Goal: Task Accomplishment & Management: Use online tool/utility

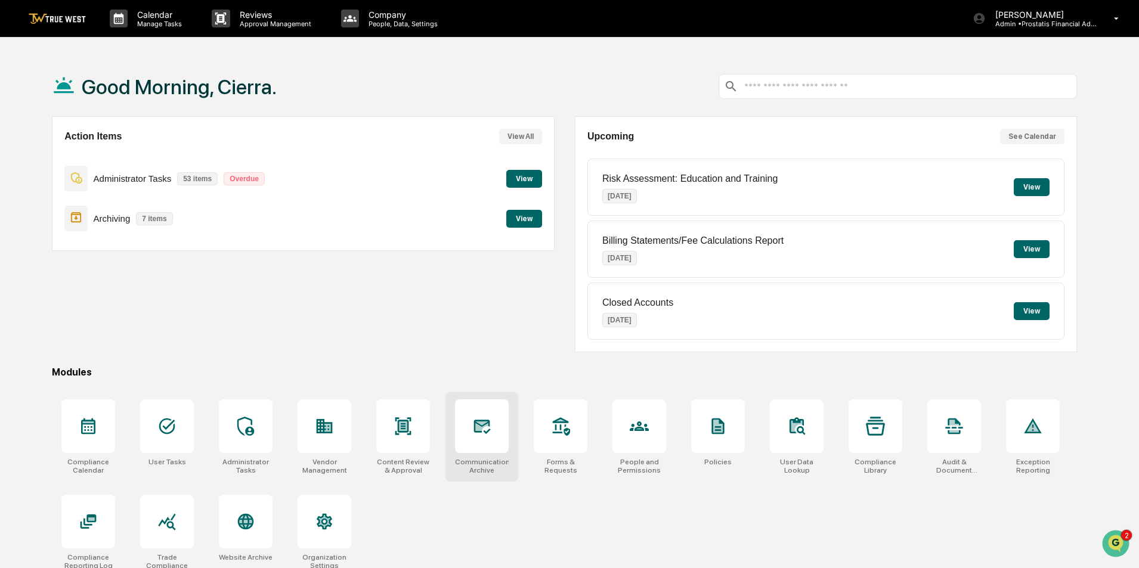
click at [487, 447] on div at bounding box center [482, 427] width 54 height 54
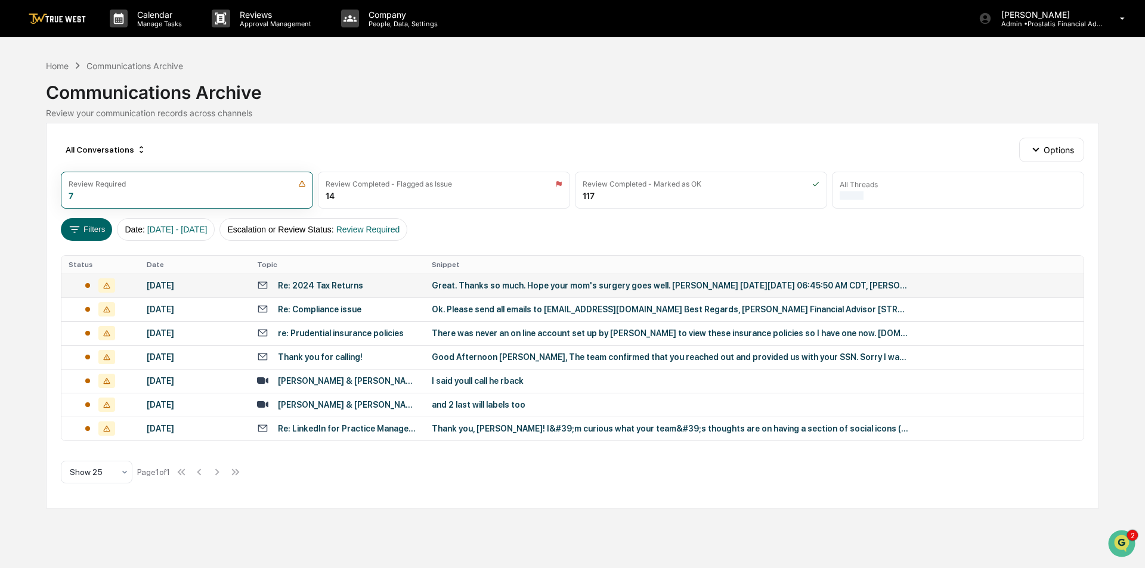
click at [534, 287] on div "Great. Thanks so much. Hope your mom's surgery goes well. [PERSON_NAME] [DATE][…" at bounding box center [670, 286] width 477 height 10
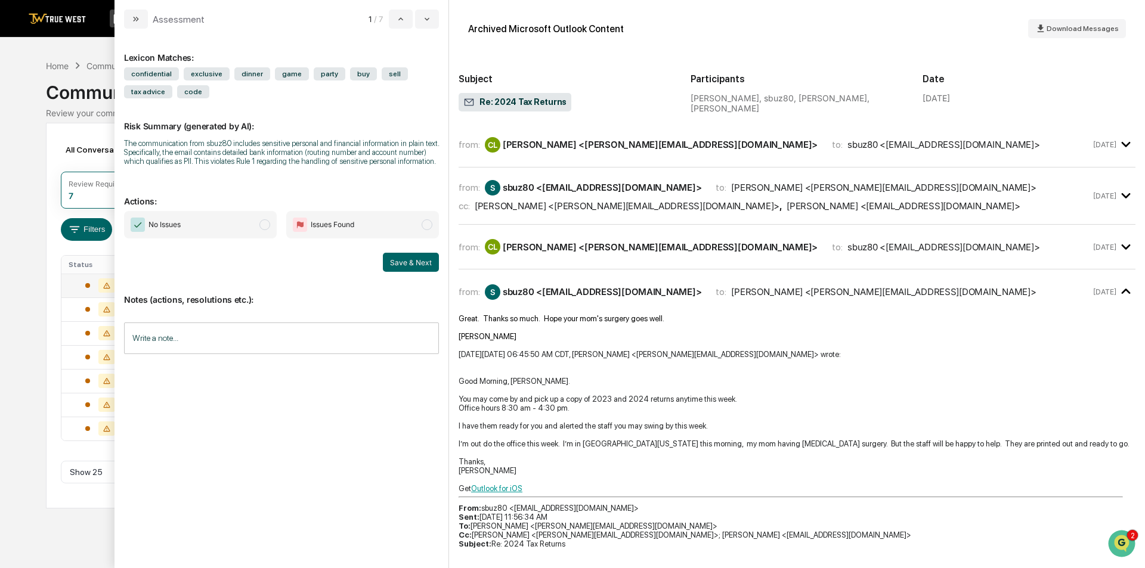
click at [664, 155] on div "from: CL [PERSON_NAME] <[PERSON_NAME][EMAIL_ADDRESS][DOMAIN_NAME]> to: sbuz80 <…" at bounding box center [797, 145] width 677 height 26
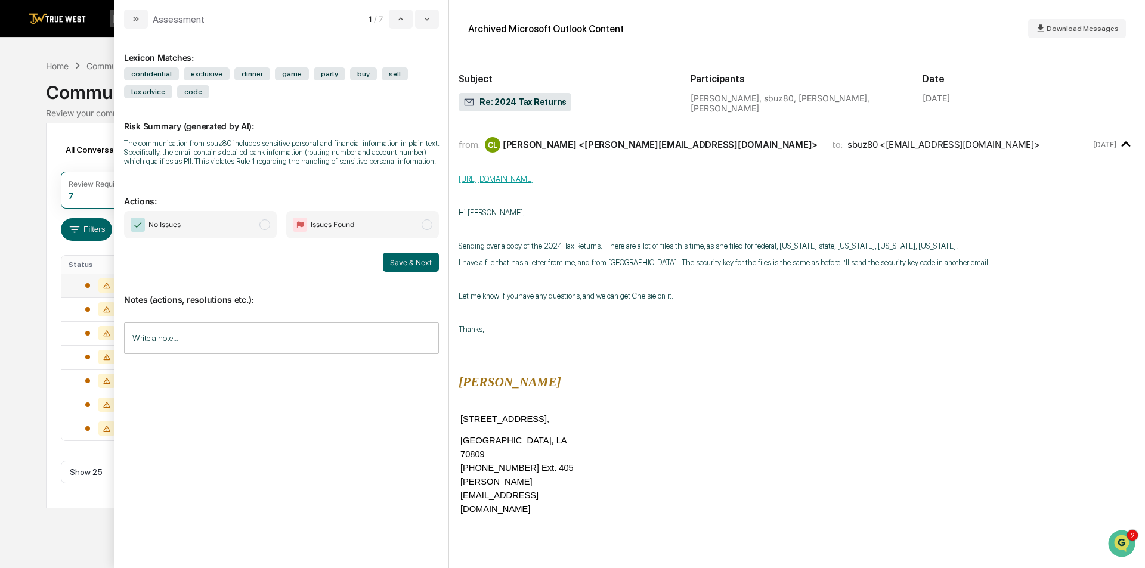
click at [666, 153] on div "from: CL [PERSON_NAME] <[PERSON_NAME][EMAIL_ADDRESS][DOMAIN_NAME]> to: sbuz80 <…" at bounding box center [797, 145] width 677 height 26
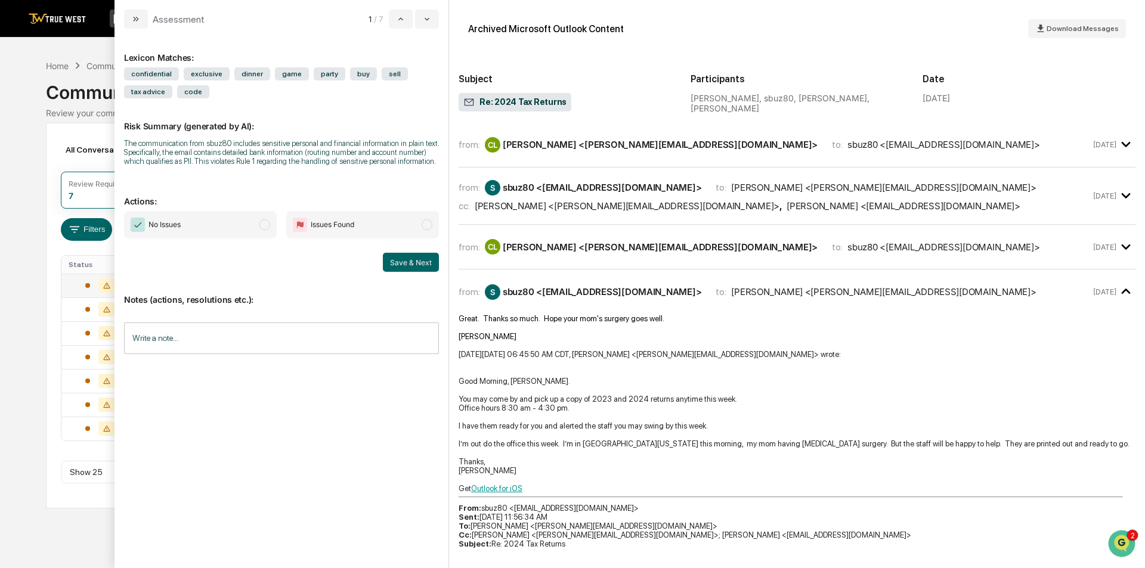
click at [923, 191] on div "from: S sbuz80 <[EMAIL_ADDRESS][DOMAIN_NAME]> to: [PERSON_NAME] <[PERSON_NAME][…" at bounding box center [775, 188] width 632 height 16
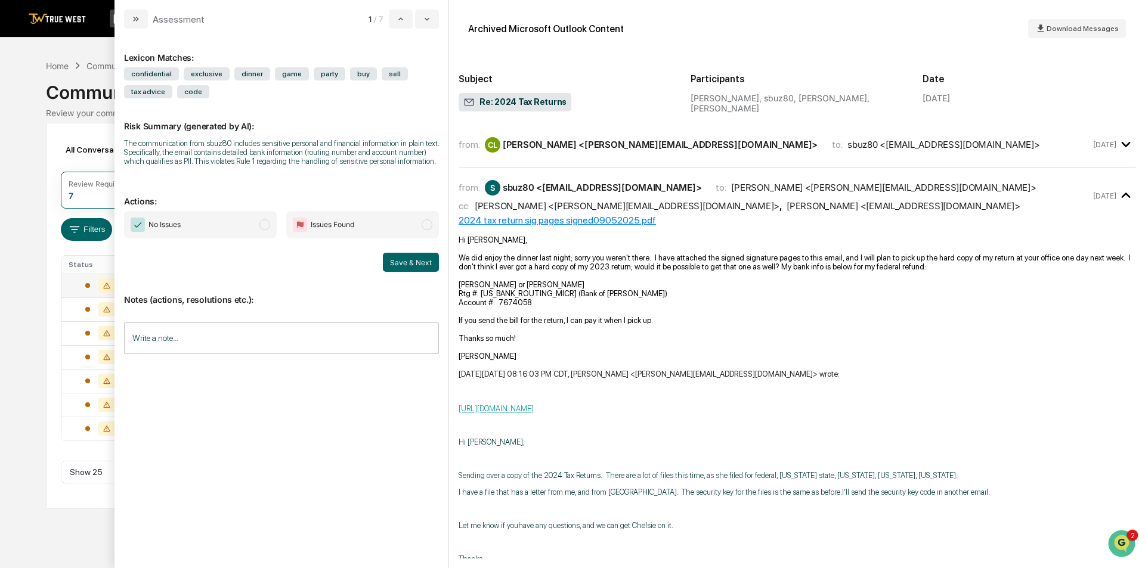
click at [923, 191] on div "from: S sbuz80 <[EMAIL_ADDRESS][DOMAIN_NAME]> to: [PERSON_NAME] <[PERSON_NAME][…" at bounding box center [775, 188] width 632 height 16
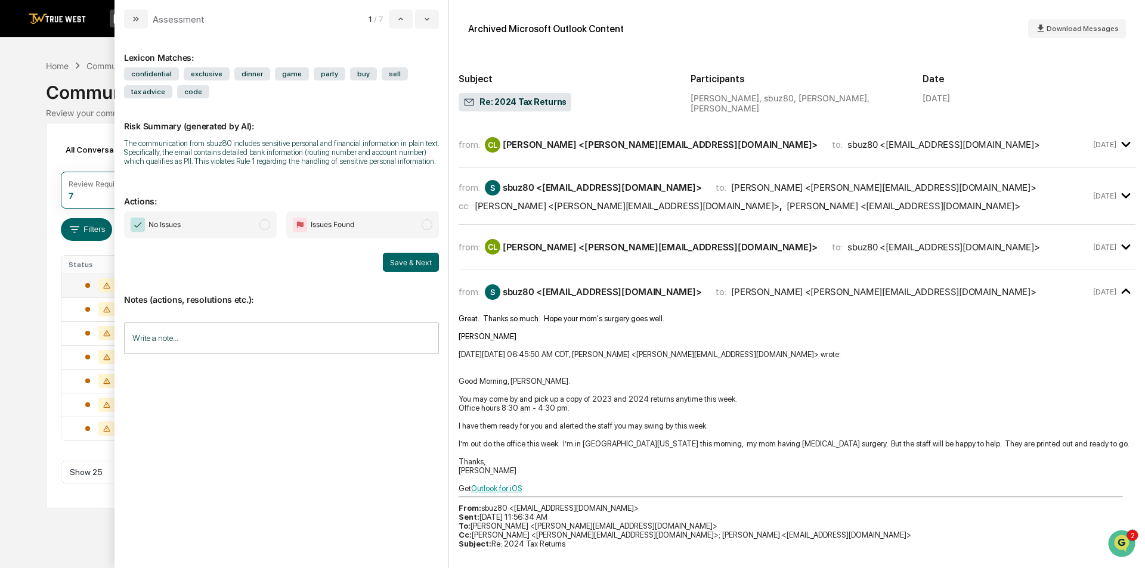
click at [936, 243] on div "from: CL [PERSON_NAME] <[PERSON_NAME][EMAIL_ADDRESS][DOMAIN_NAME]> to: sbuz80 <…" at bounding box center [775, 247] width 632 height 16
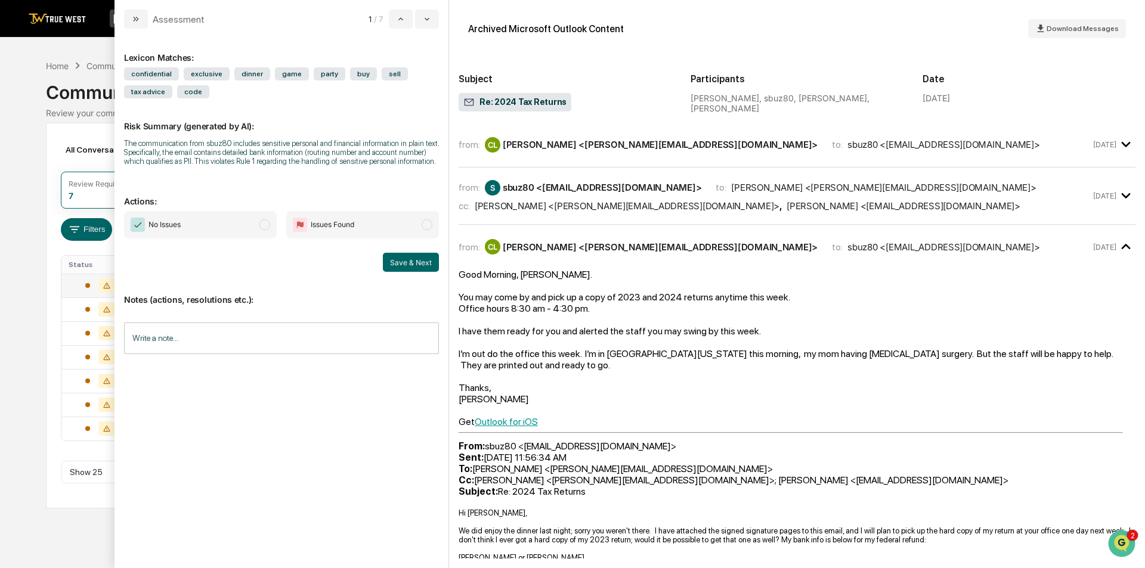
click at [936, 243] on div "from: CL [PERSON_NAME] <[PERSON_NAME][EMAIL_ADDRESS][DOMAIN_NAME]> to: sbuz80 <…" at bounding box center [775, 247] width 632 height 16
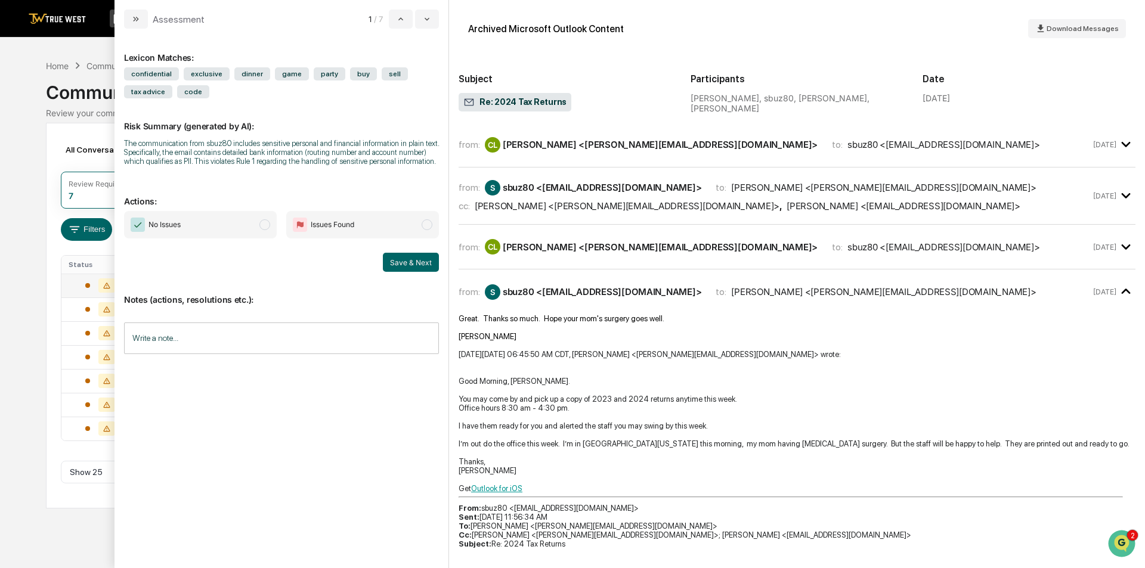
click at [922, 293] on div "from: S sbuz80 <[EMAIL_ADDRESS][DOMAIN_NAME]> to: [PERSON_NAME] <[PERSON_NAME][…" at bounding box center [775, 293] width 632 height 16
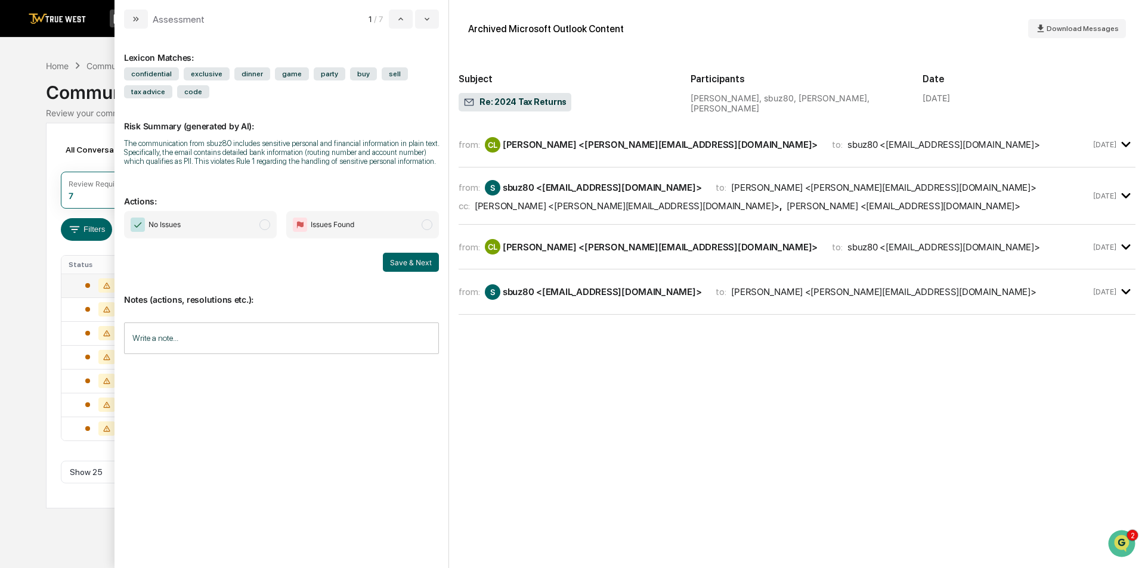
click at [561, 150] on div "[PERSON_NAME] <[PERSON_NAME][EMAIL_ADDRESS][DOMAIN_NAME]>" at bounding box center [660, 144] width 315 height 11
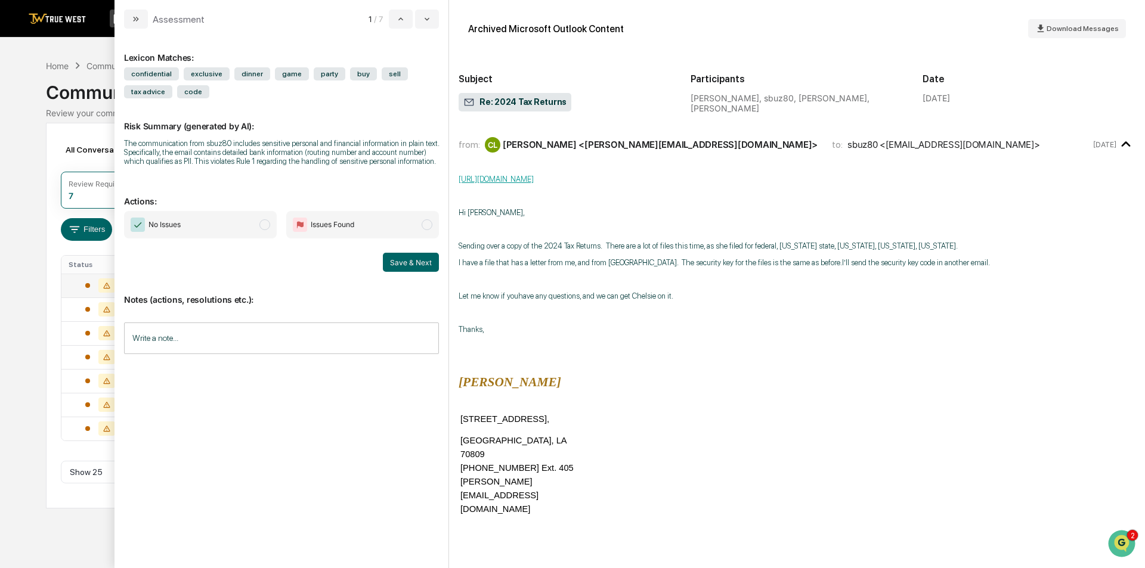
click at [1015, 152] on div "from: CL [PERSON_NAME] <[PERSON_NAME][EMAIL_ADDRESS][DOMAIN_NAME]> to: sbuz80 <…" at bounding box center [775, 145] width 632 height 16
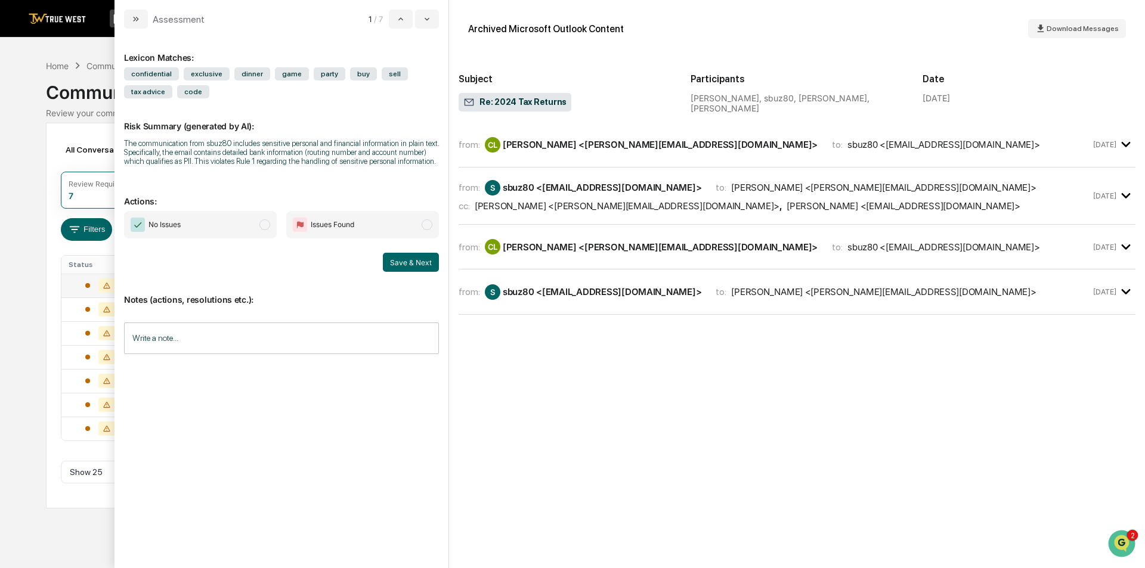
click at [973, 194] on div "from: S sbuz80 <[EMAIL_ADDRESS][DOMAIN_NAME]> to: [PERSON_NAME] <[PERSON_NAME][…" at bounding box center [775, 188] width 632 height 16
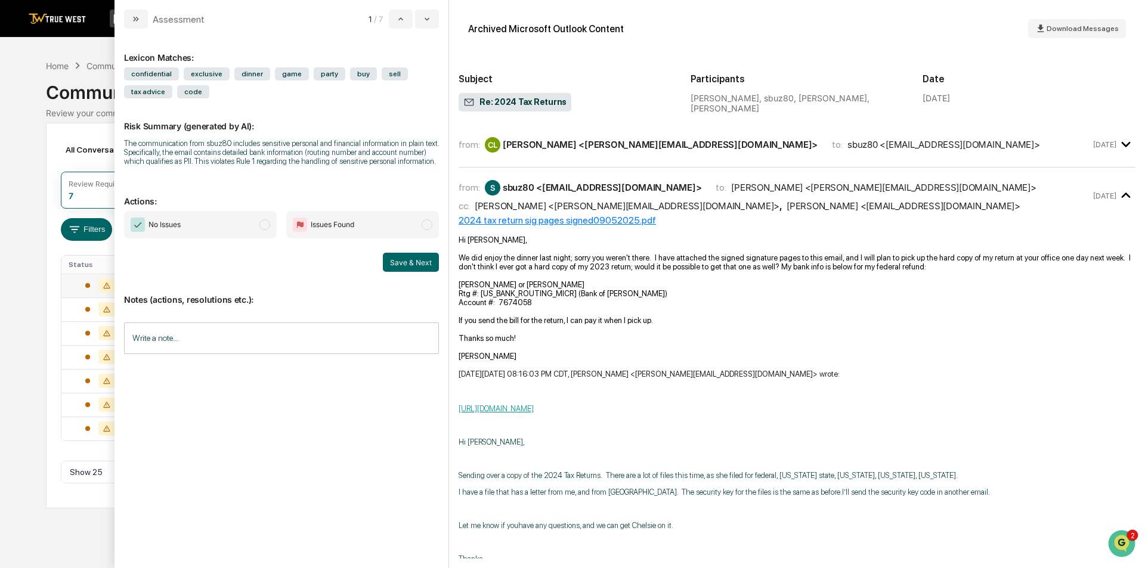
click at [979, 196] on div "from: S sbuz80 <[EMAIL_ADDRESS][DOMAIN_NAME]> to: [PERSON_NAME] <[PERSON_NAME][…" at bounding box center [775, 196] width 632 height 32
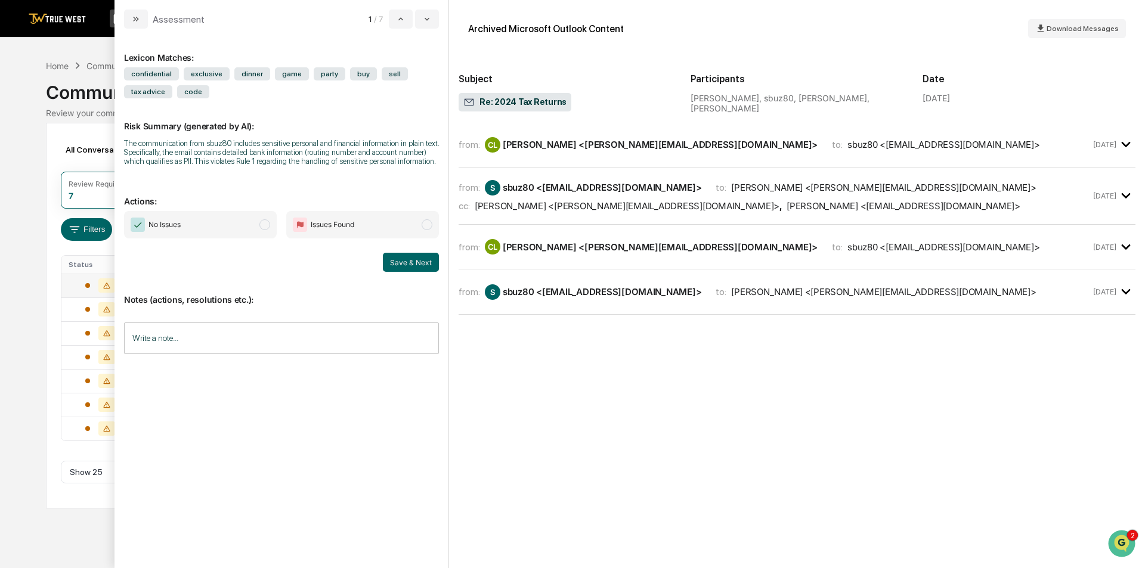
click at [931, 246] on div "from: CL [PERSON_NAME] <[PERSON_NAME][EMAIL_ADDRESS][DOMAIN_NAME]> to: sbuz80 <…" at bounding box center [775, 247] width 632 height 16
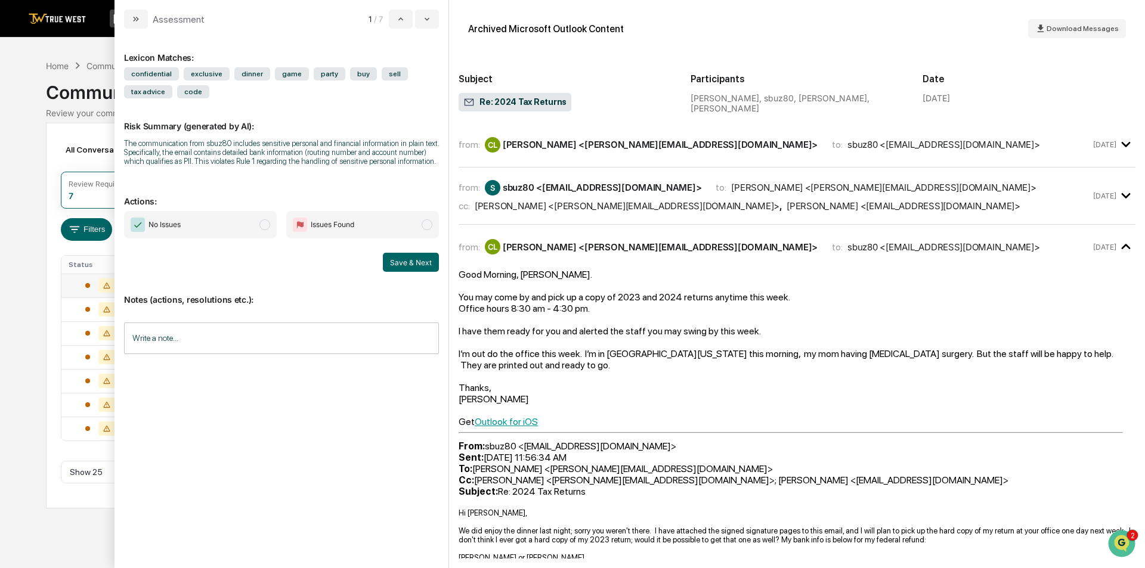
click at [352, 230] on span "Issues Found" at bounding box center [333, 225] width 44 height 12
click at [26, 324] on div "Calendar Manage Tasks Reviews Approval Management Company People, Data, Setting…" at bounding box center [572, 284] width 1145 height 568
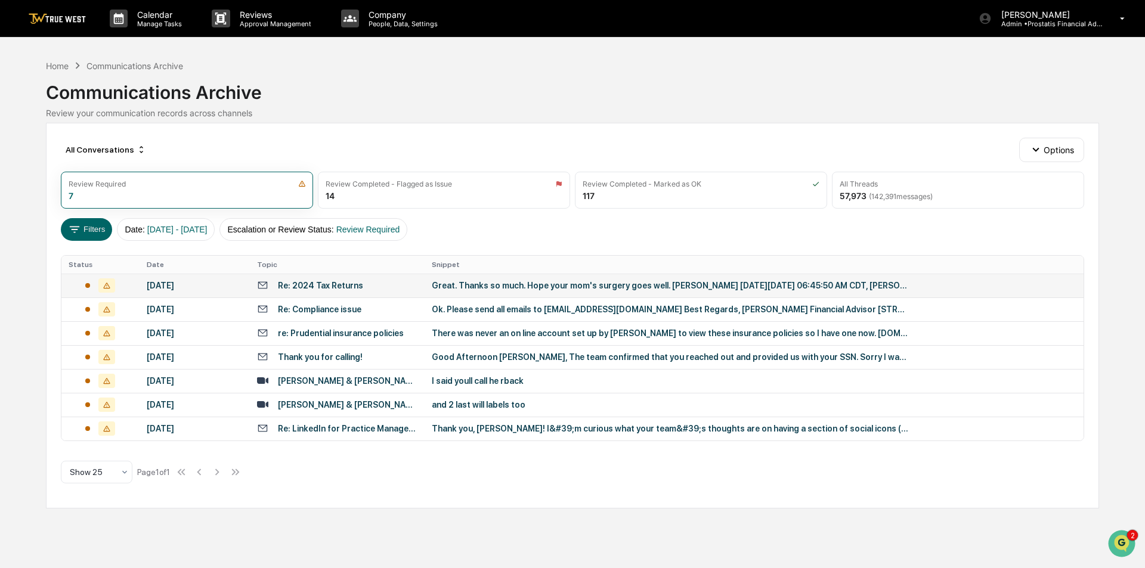
click at [547, 279] on td "Great. Thanks so much. Hope your mom's surgery goes well. [PERSON_NAME] [DATE][…" at bounding box center [754, 286] width 659 height 24
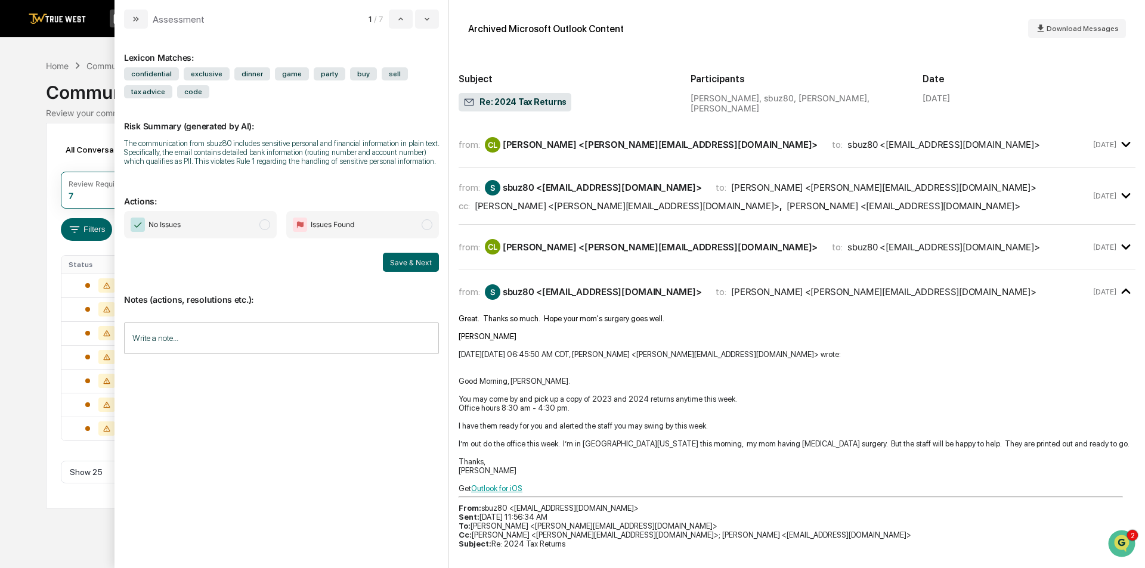
click at [325, 216] on span "Issues Found" at bounding box center [362, 224] width 153 height 27
click at [253, 333] on input "Write a note..." at bounding box center [281, 339] width 315 height 32
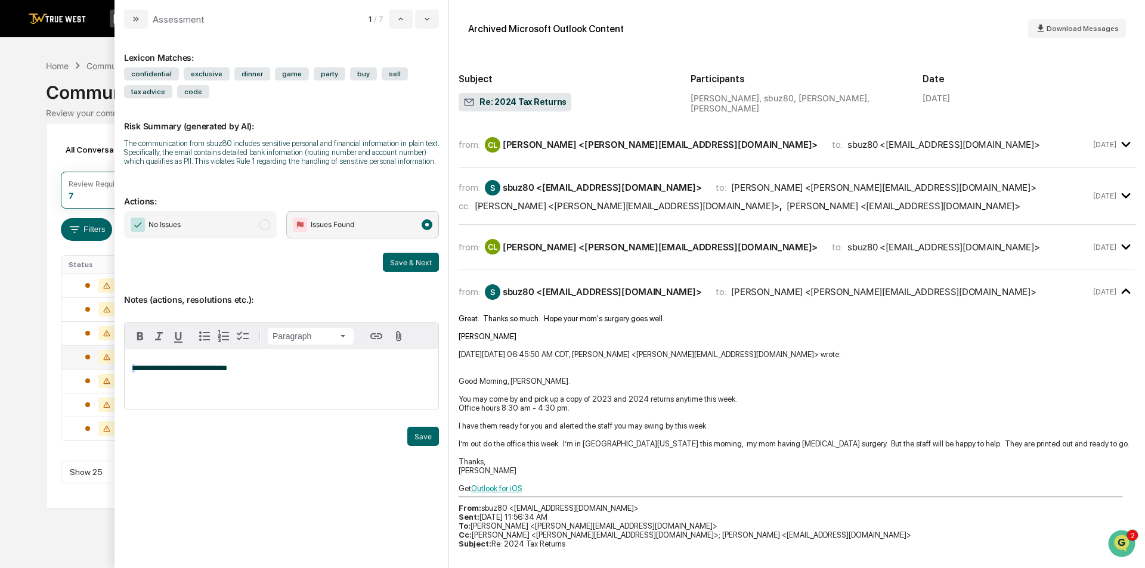
drag, startPoint x: 135, startPoint y: 364, endPoint x: 113, endPoint y: 367, distance: 21.7
click at [113, 367] on body "Calendar Manage Tasks Reviews Approval Management Company People, Data, Setting…" at bounding box center [572, 284] width 1145 height 568
click at [334, 370] on p "**********" at bounding box center [281, 368] width 299 height 8
click at [416, 265] on button "Save & Next" at bounding box center [411, 262] width 56 height 19
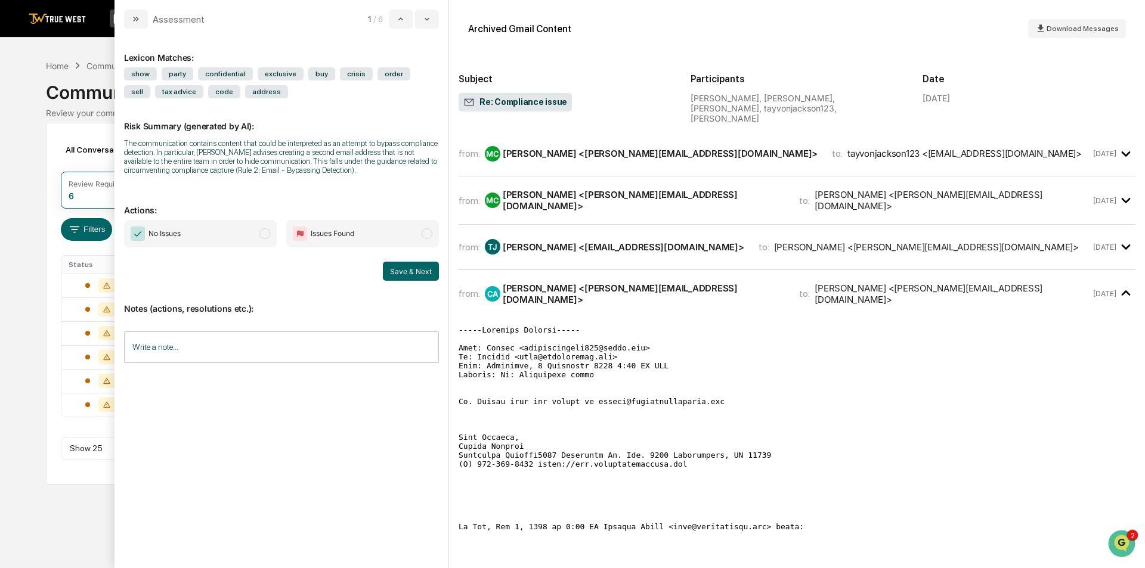
click at [968, 146] on div "from: MC [PERSON_NAME] <[PERSON_NAME][EMAIL_ADDRESS][DOMAIN_NAME]> to: tayvonja…" at bounding box center [775, 154] width 632 height 16
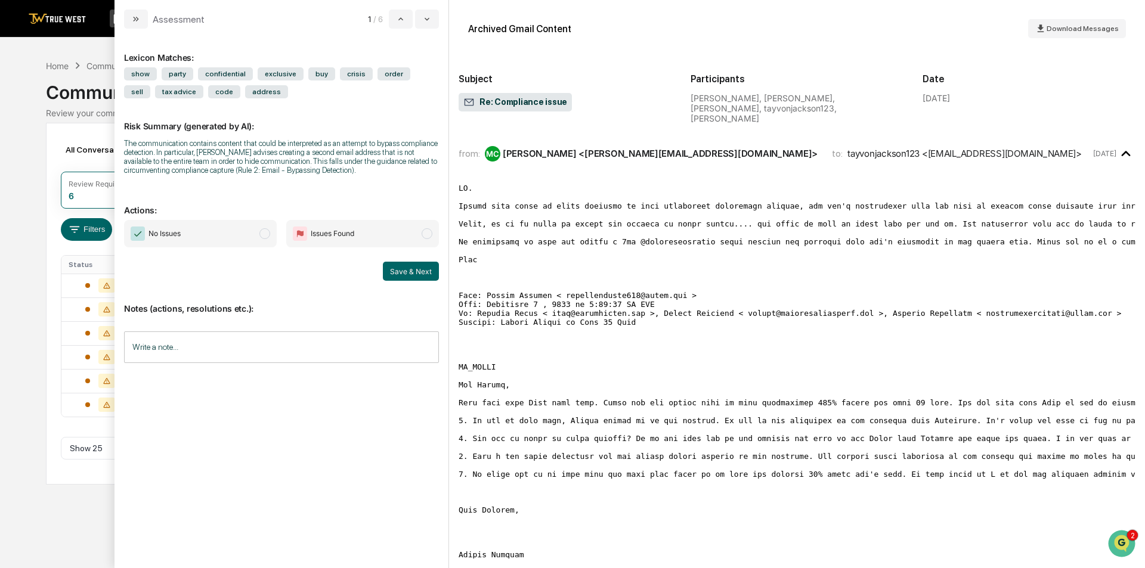
click at [947, 146] on div "from: MC [PERSON_NAME] <[PERSON_NAME][EMAIL_ADDRESS][DOMAIN_NAME]> to: tayvonja…" at bounding box center [775, 154] width 632 height 16
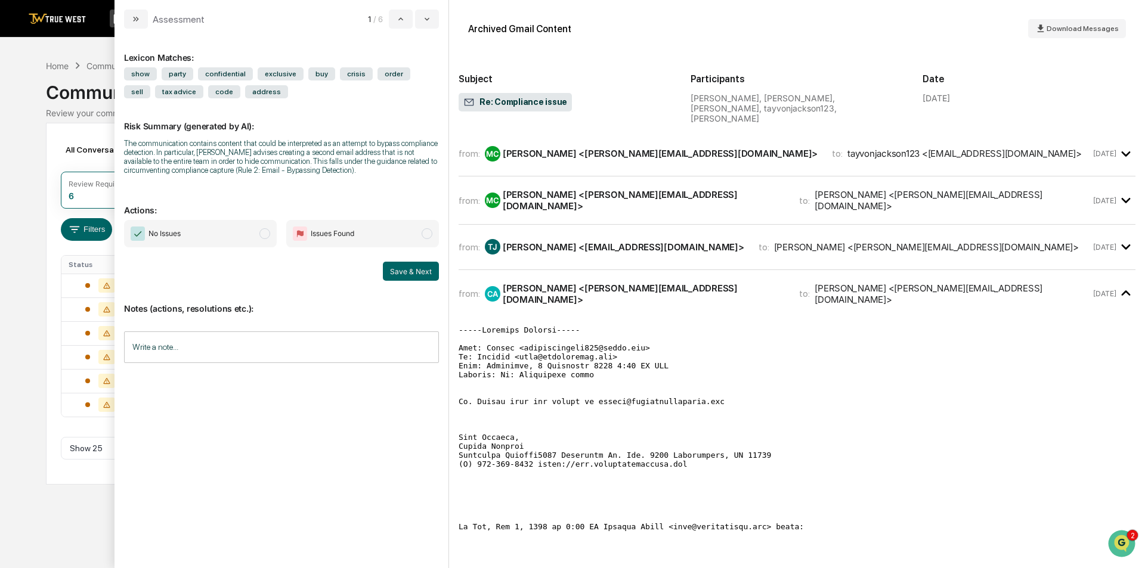
click at [872, 189] on div "from: MC [PERSON_NAME] <[PERSON_NAME][EMAIL_ADDRESS][DOMAIN_NAME]> to: [PERSON_…" at bounding box center [775, 200] width 632 height 23
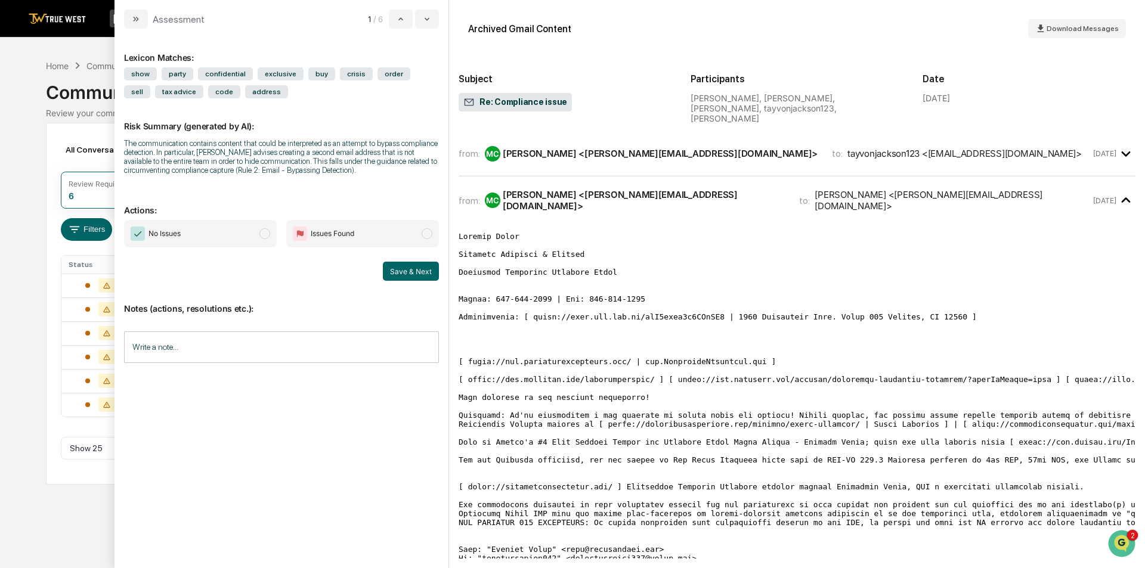
click at [876, 189] on div "from: MC [PERSON_NAME] <[PERSON_NAME][EMAIL_ADDRESS][DOMAIN_NAME]> to: [PERSON_…" at bounding box center [775, 200] width 632 height 23
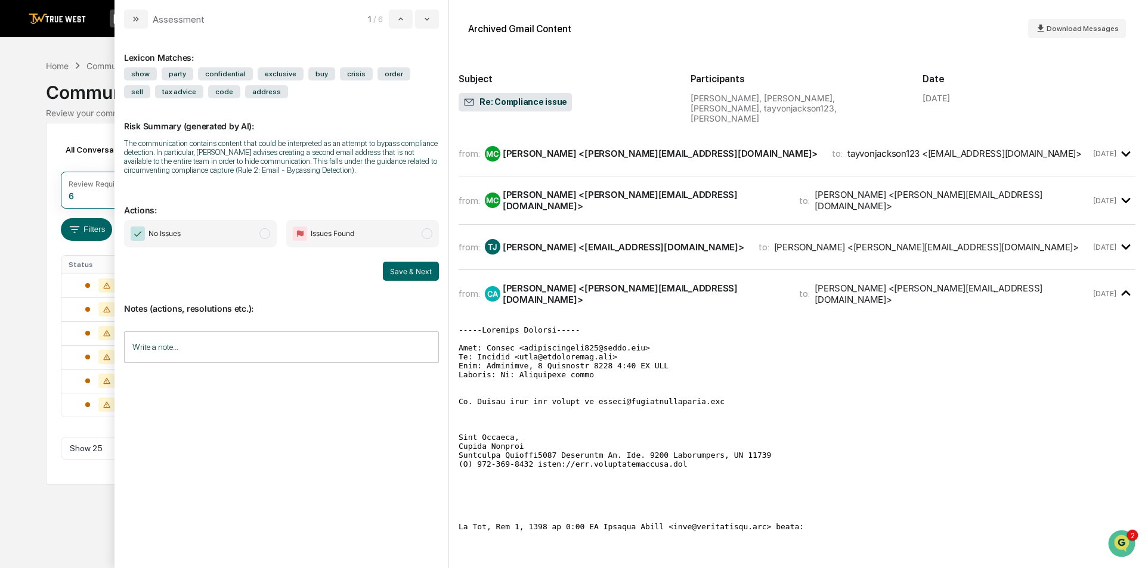
click at [339, 233] on span "Issues Found" at bounding box center [333, 234] width 44 height 12
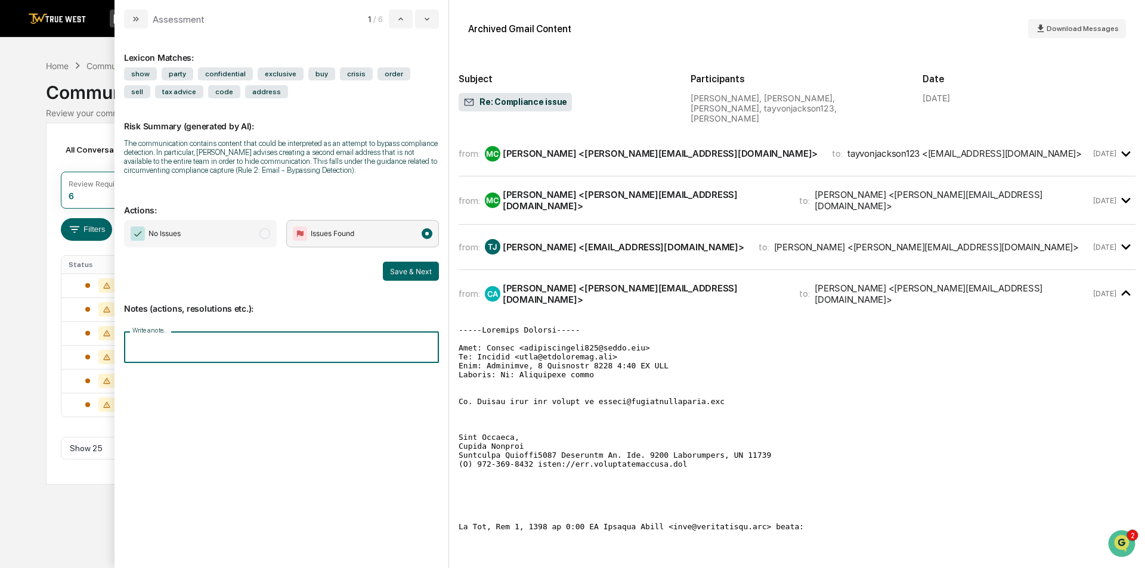
click at [215, 345] on input "Write a note..." at bounding box center [281, 348] width 315 height 32
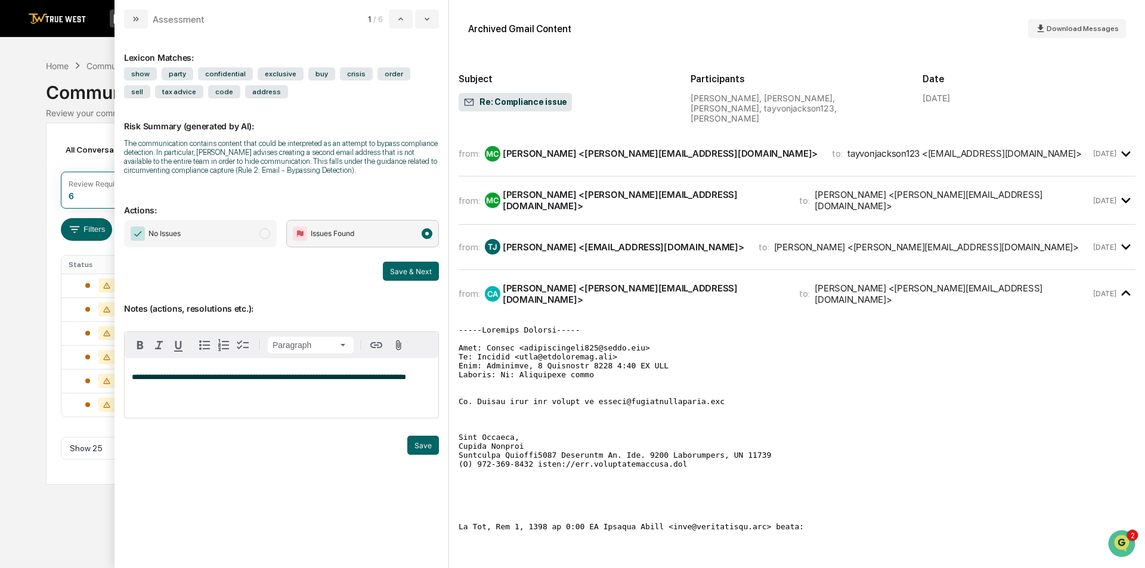
click at [821, 154] on div "from: MC [PERSON_NAME] <[PERSON_NAME][EMAIL_ADDRESS][DOMAIN_NAME]> to: tayvonja…" at bounding box center [797, 154] width 677 height 26
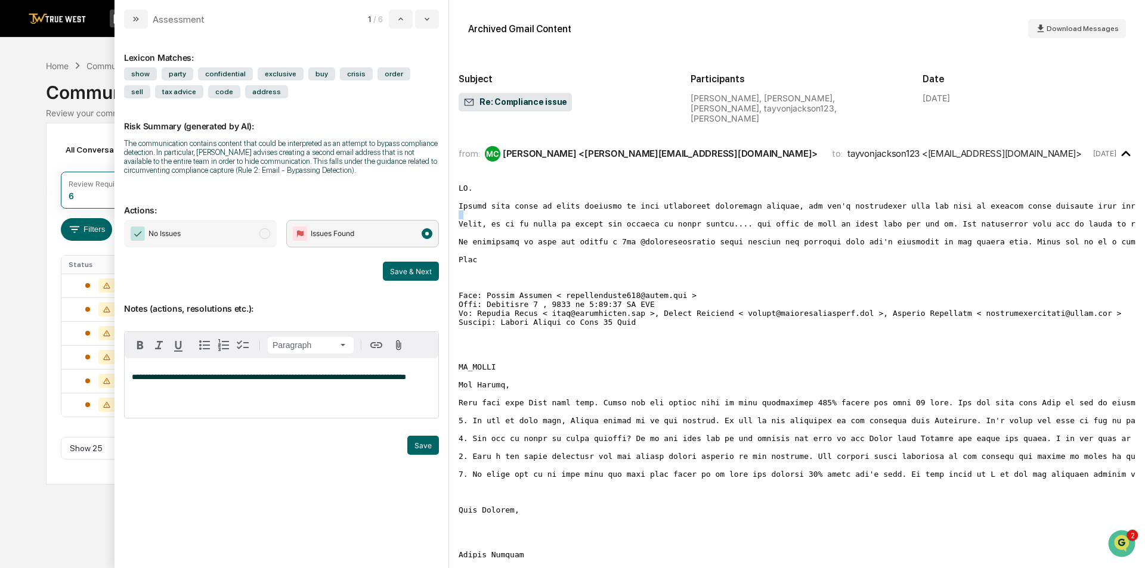
drag, startPoint x: 1127, startPoint y: 206, endPoint x: 462, endPoint y: 211, distance: 665.7
drag, startPoint x: 460, startPoint y: 207, endPoint x: 797, endPoint y: 213, distance: 337.0
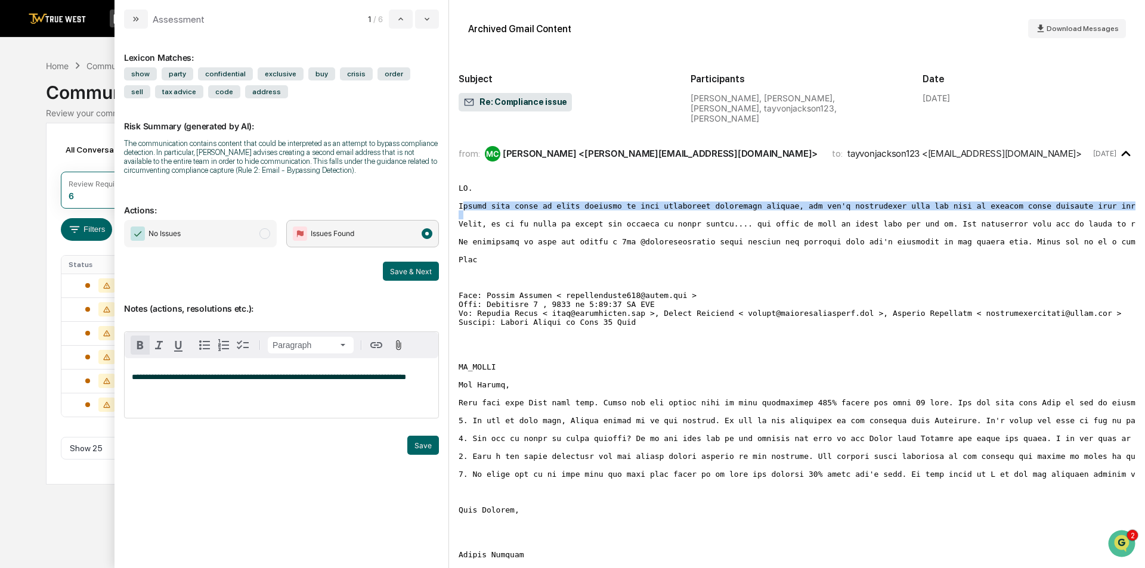
copy pre "Unless this email is being captured by your compliance department somehow, you …"
click at [222, 397] on div "**********" at bounding box center [282, 388] width 314 height 60
click at [430, 373] on div "**********" at bounding box center [282, 388] width 314 height 60
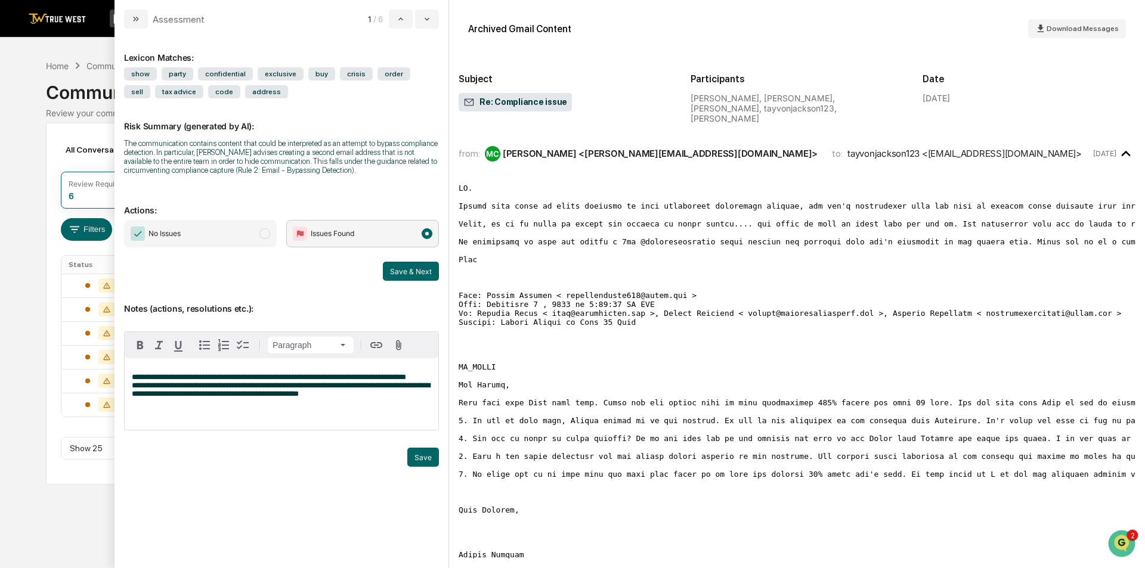
click at [129, 395] on div "**********" at bounding box center [282, 394] width 314 height 72
click at [389, 397] on p "**********" at bounding box center [281, 394] width 299 height 42
click at [411, 273] on button "Save & Next" at bounding box center [411, 271] width 56 height 19
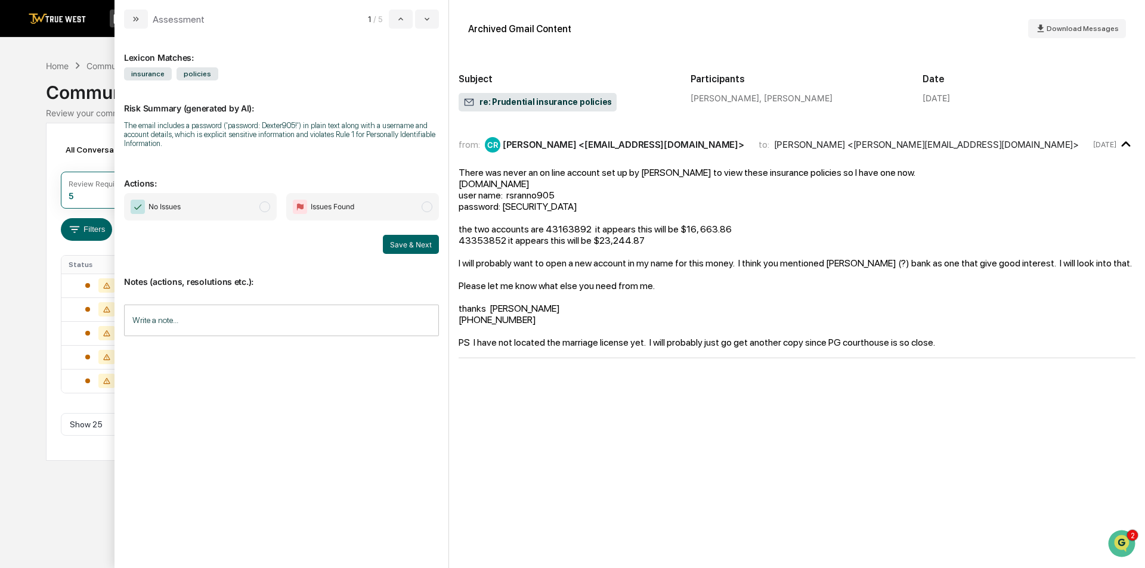
click at [208, 310] on input "Write a note..." at bounding box center [281, 321] width 315 height 32
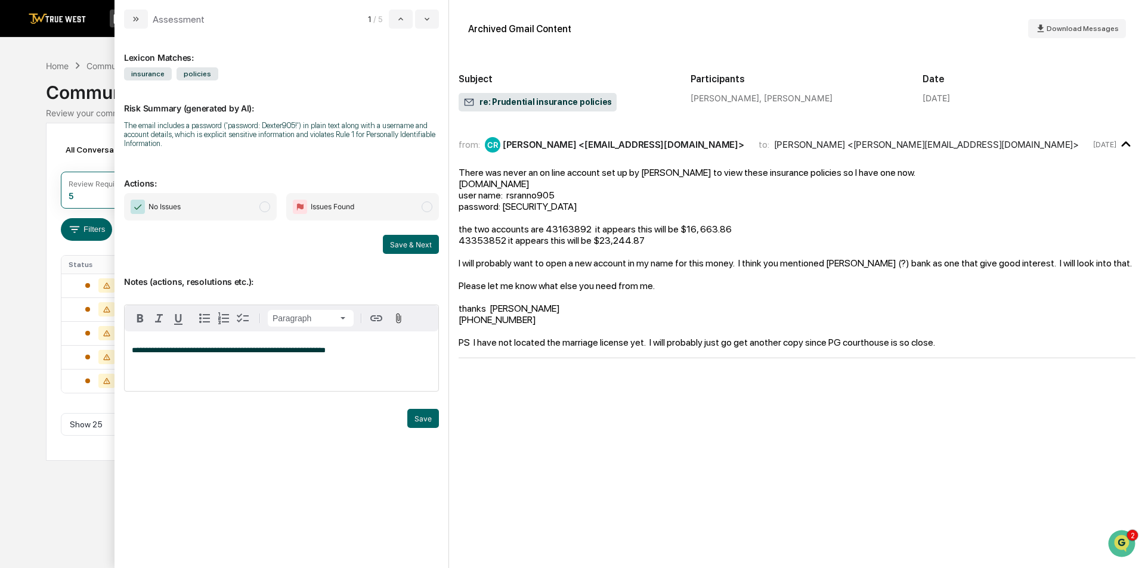
click at [262, 206] on span "modal" at bounding box center [264, 207] width 11 height 11
click at [417, 244] on button "Save & Next" at bounding box center [411, 244] width 56 height 19
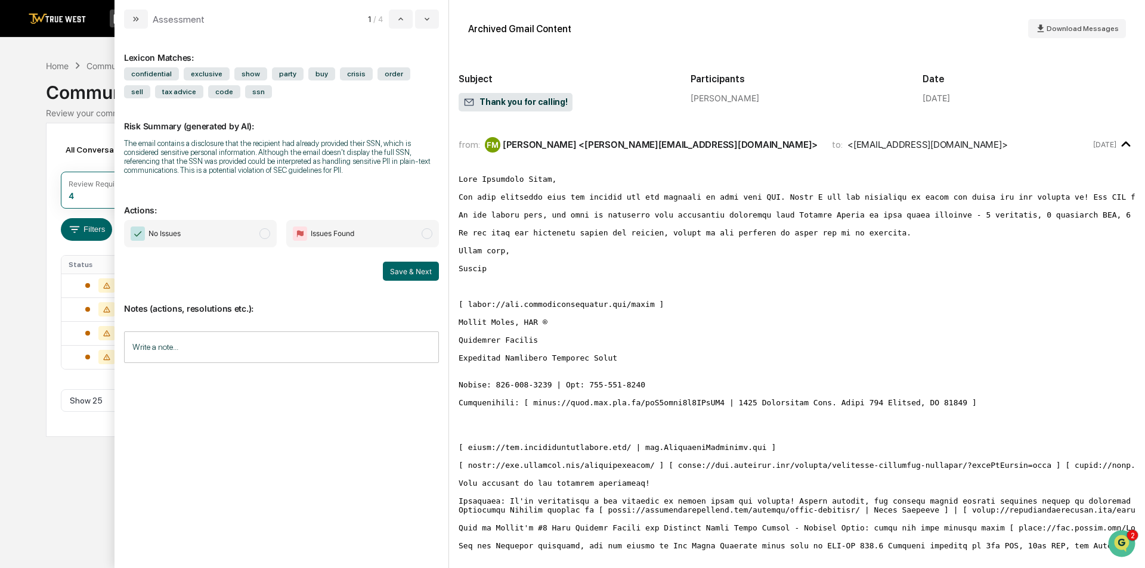
click at [403, 228] on span "Issues Found" at bounding box center [362, 233] width 153 height 27
click at [415, 274] on button "Save & Next" at bounding box center [411, 271] width 56 height 19
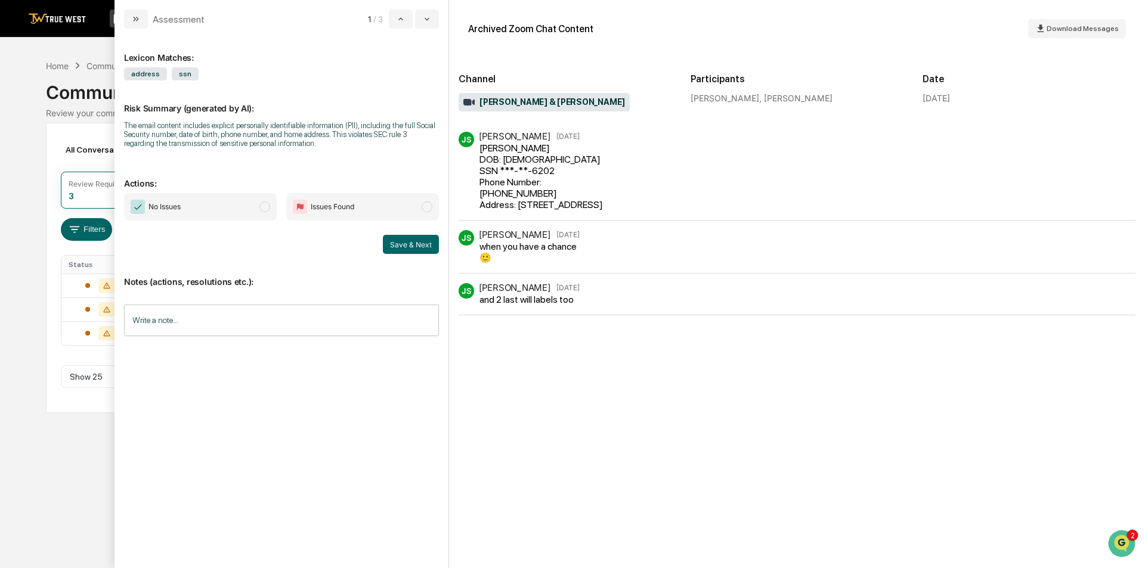
click at [630, 274] on div "JS [PERSON_NAME] [DATE] when you have a chance 🙂" at bounding box center [797, 252] width 677 height 44
click at [636, 251] on div "JS [PERSON_NAME] [DATE] when you have a chance 🙂" at bounding box center [797, 246] width 677 height 33
click at [607, 305] on div "JS [PERSON_NAME] [DATE] and 2 last will labels too" at bounding box center [797, 294] width 677 height 22
click at [639, 199] on div "JS [PERSON_NAME] [DATE] [PERSON_NAME] DOB: [DEMOGRAPHIC_DATA] SSN ***-**-6202 P…" at bounding box center [797, 171] width 677 height 79
click at [534, 103] on span "[PERSON_NAME] & [PERSON_NAME]" at bounding box center [544, 103] width 162 height 12
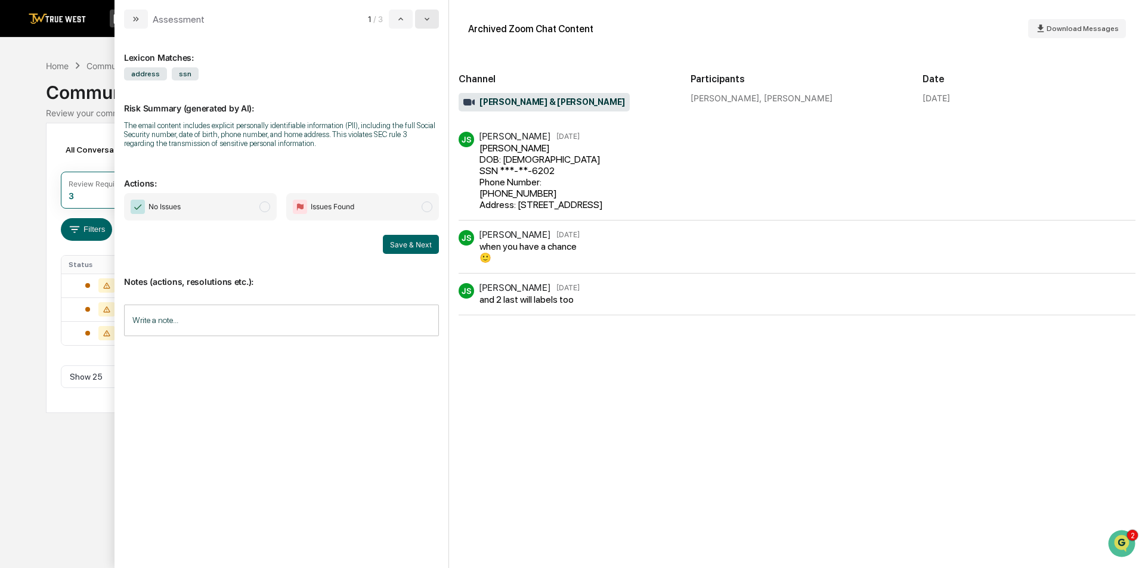
click at [431, 19] on icon "modal" at bounding box center [427, 19] width 10 height 10
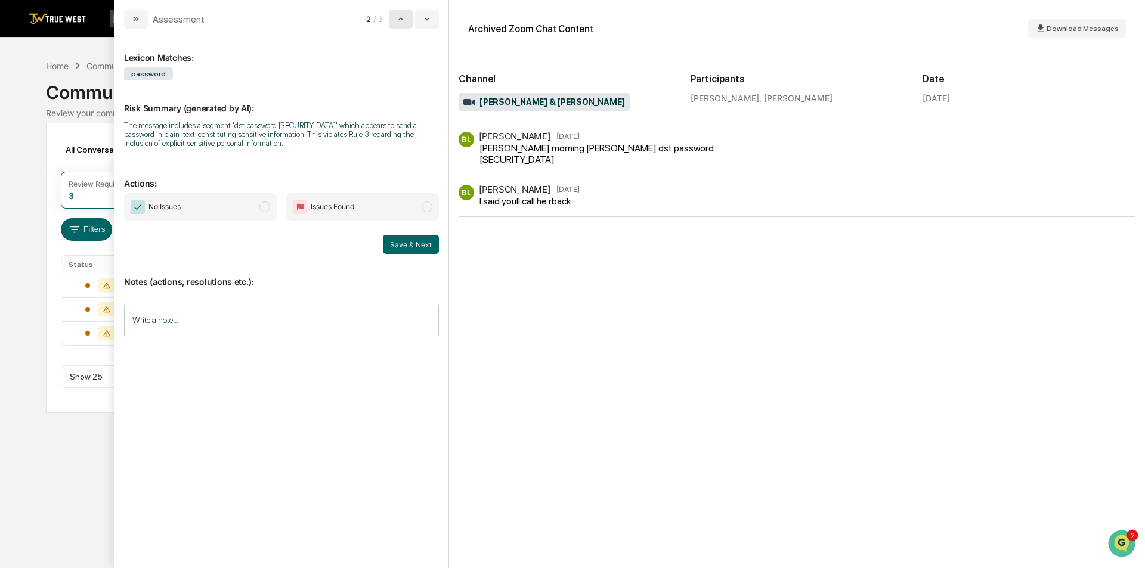
click at [395, 21] on button "modal" at bounding box center [401, 19] width 24 height 19
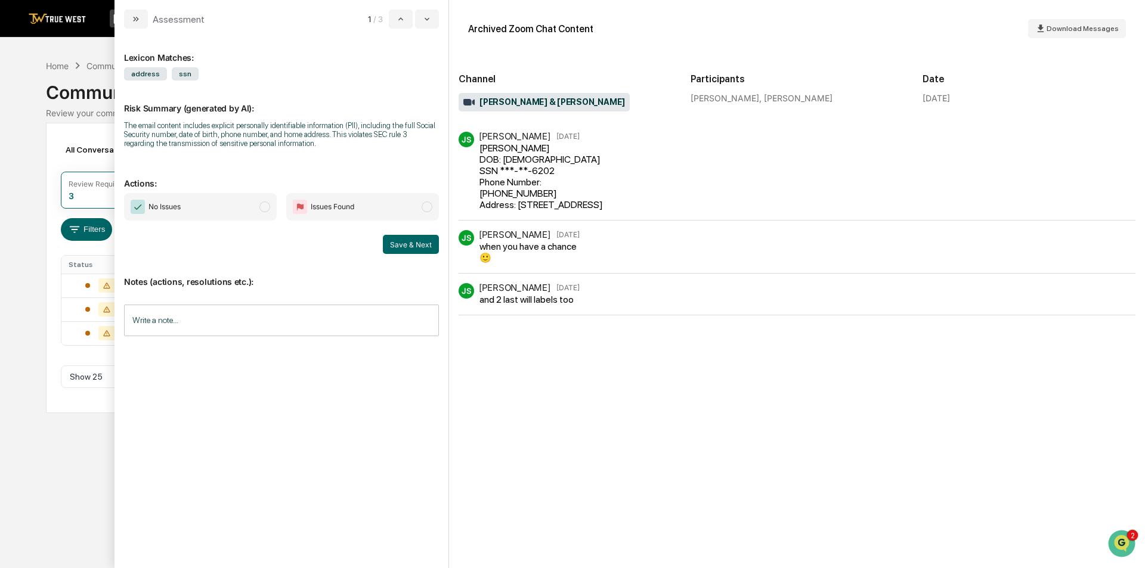
click at [264, 213] on span "No Issues" at bounding box center [200, 206] width 153 height 27
click at [277, 317] on input "Write a note..." at bounding box center [281, 321] width 315 height 32
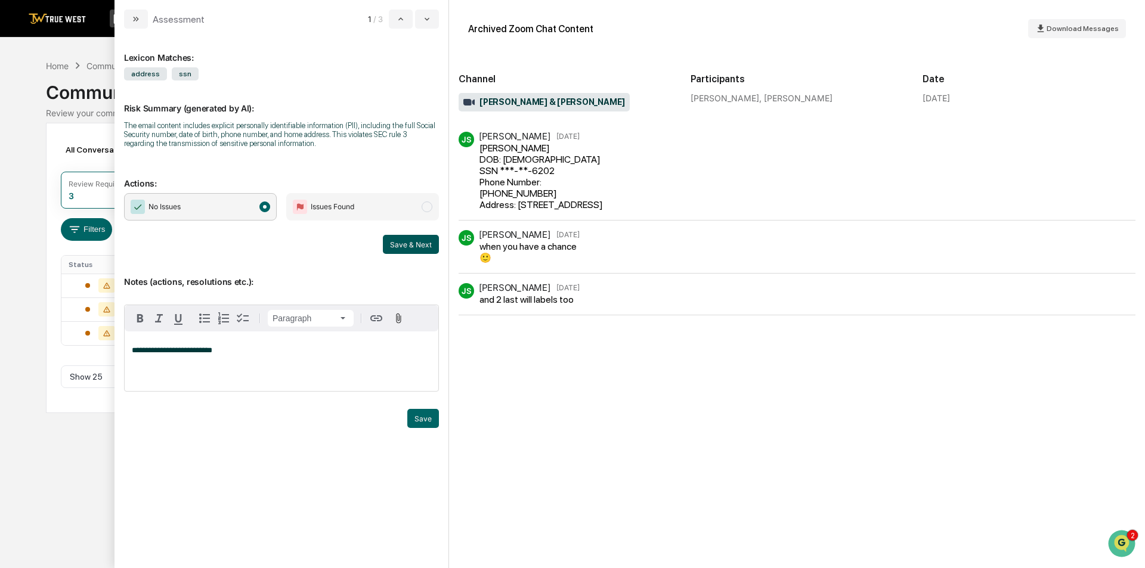
click at [400, 251] on button "Save & Next" at bounding box center [411, 244] width 56 height 19
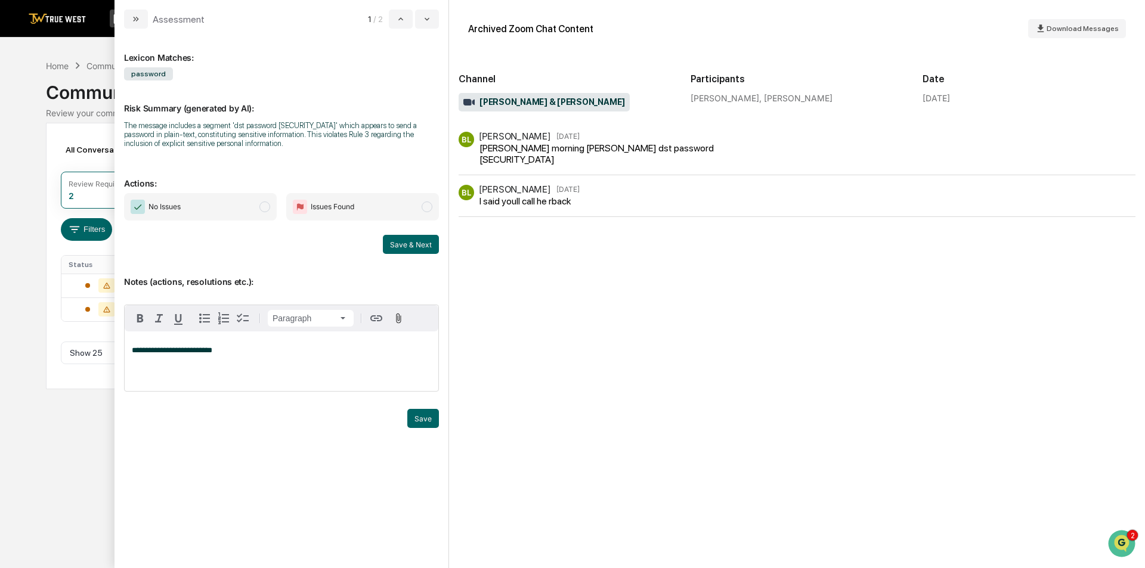
click at [260, 208] on span "modal" at bounding box center [264, 207] width 11 height 11
click at [282, 375] on div "**********" at bounding box center [282, 362] width 314 height 60
click at [428, 249] on button "Save & Next" at bounding box center [411, 244] width 56 height 19
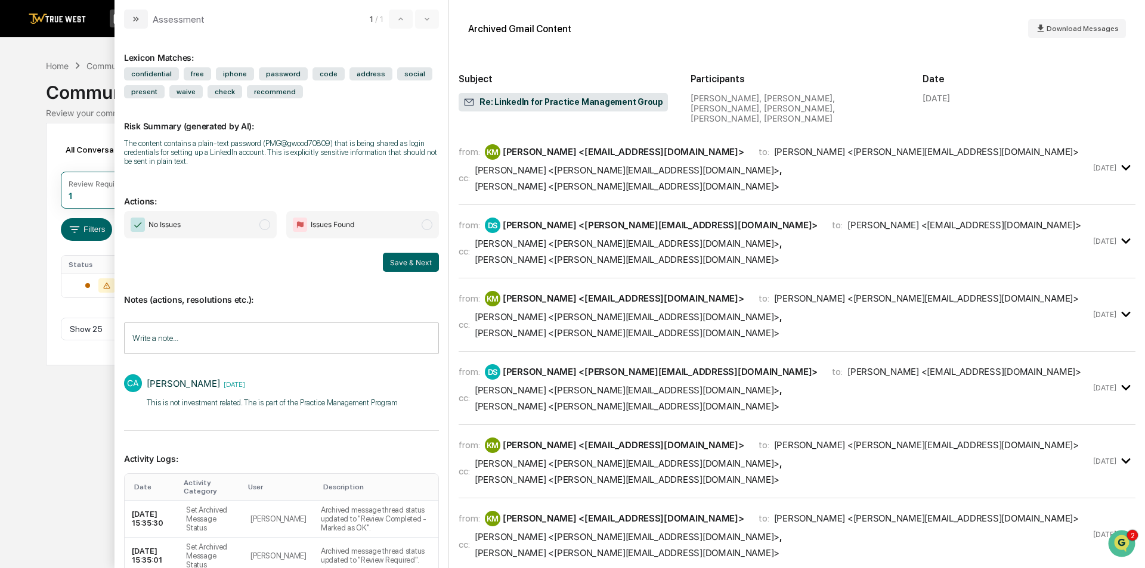
click at [255, 227] on span "No Issues" at bounding box center [200, 224] width 153 height 27
click at [235, 336] on input "Write a note..." at bounding box center [281, 339] width 315 height 32
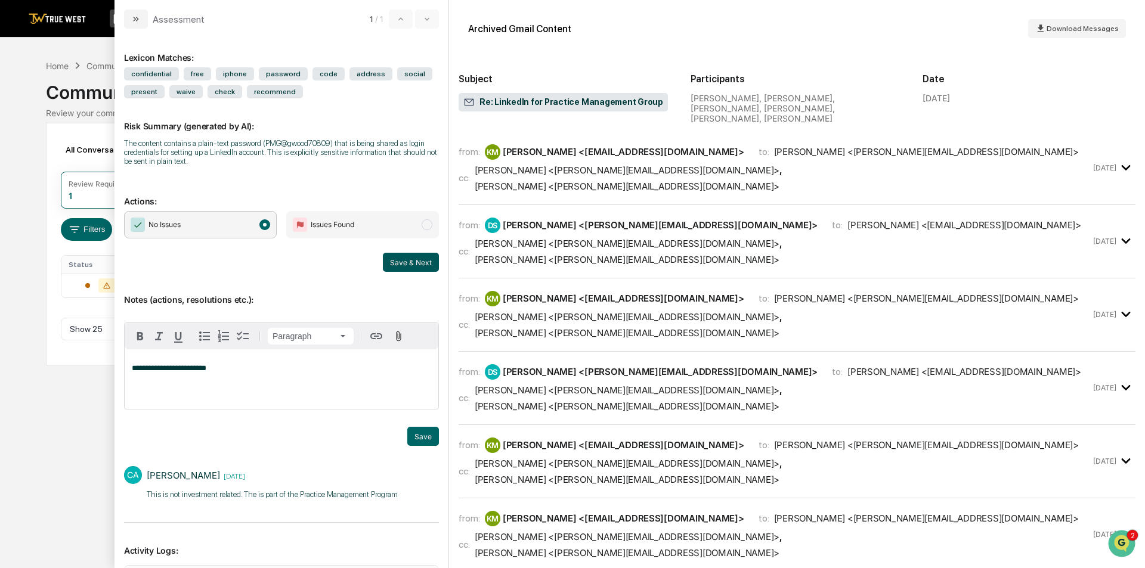
click at [400, 267] on button "Save & Next" at bounding box center [411, 262] width 56 height 19
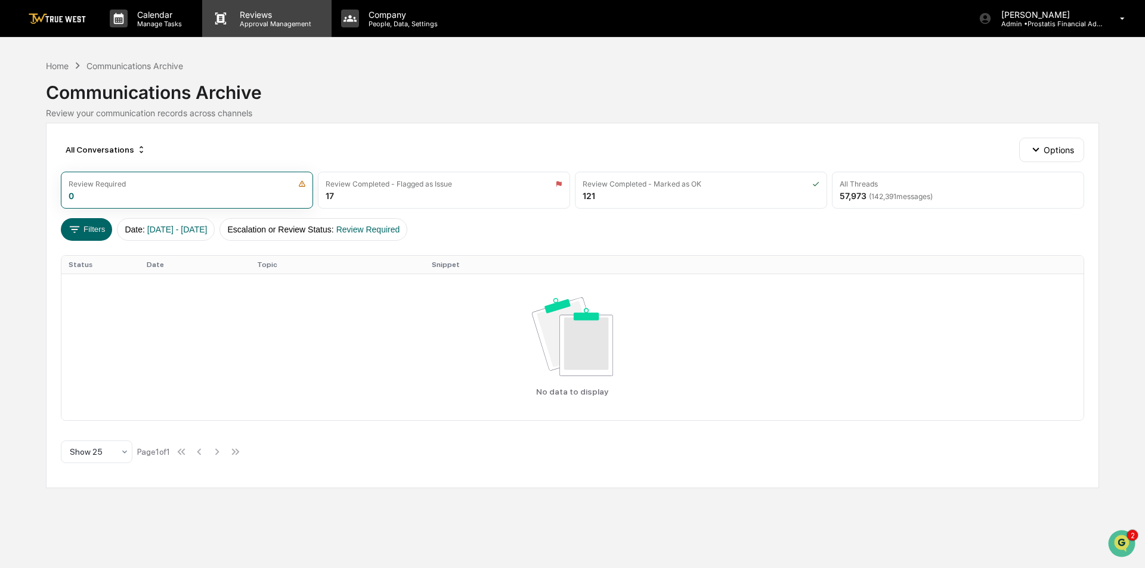
click at [253, 18] on p "Reviews" at bounding box center [273, 15] width 87 height 10
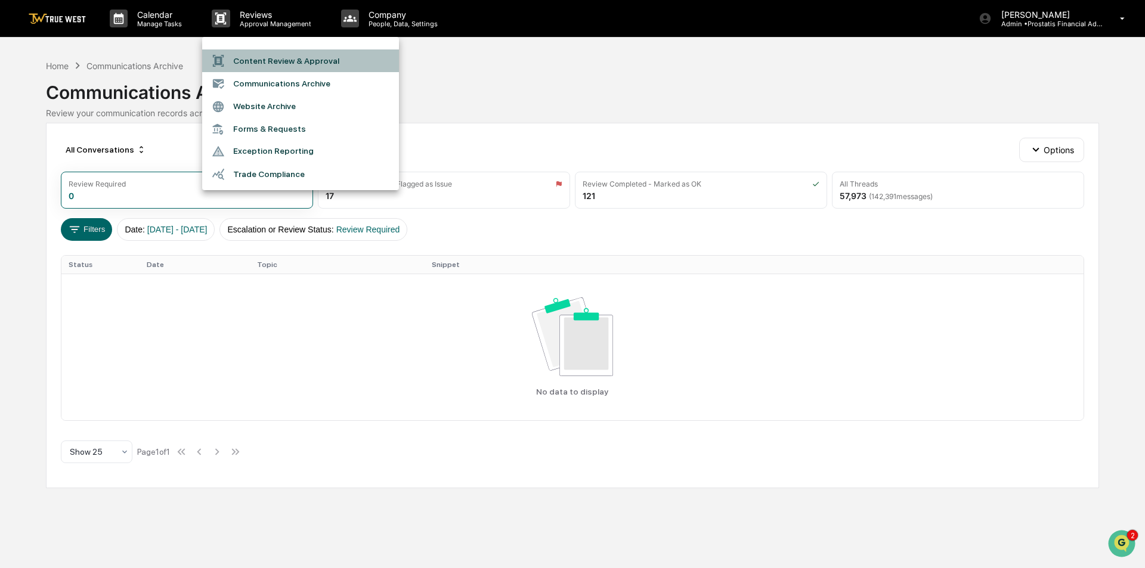
click at [260, 60] on li "Content Review & Approval" at bounding box center [300, 61] width 197 height 23
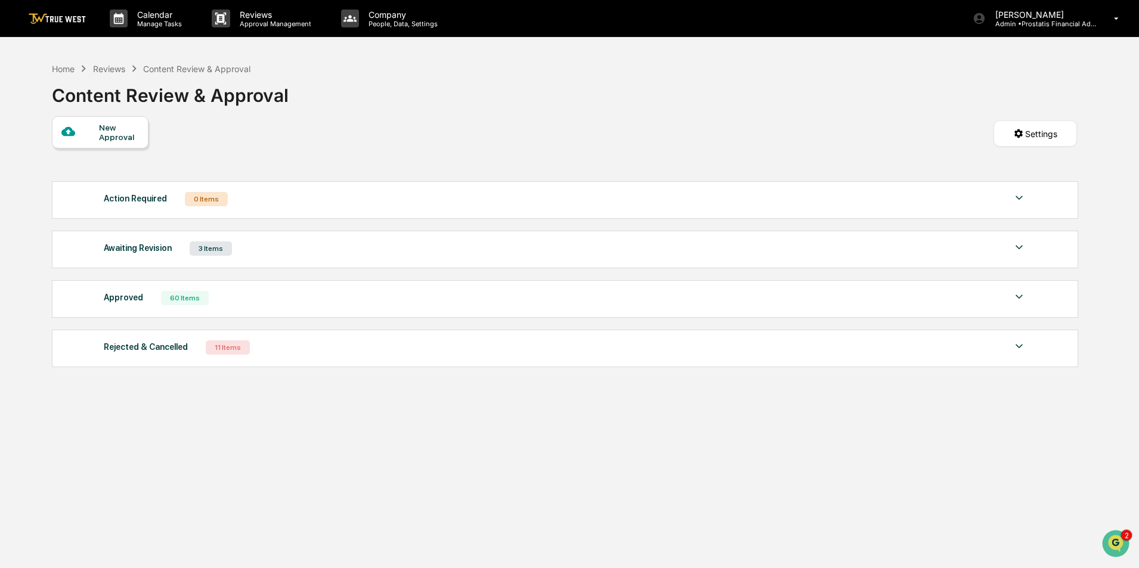
click at [248, 261] on div "Awaiting Revision 3 Items File Name Review Id Created Date Requested By Complia…" at bounding box center [565, 250] width 1026 height 38
click at [261, 248] on div "Awaiting Revision 3 Items" at bounding box center [565, 248] width 923 height 17
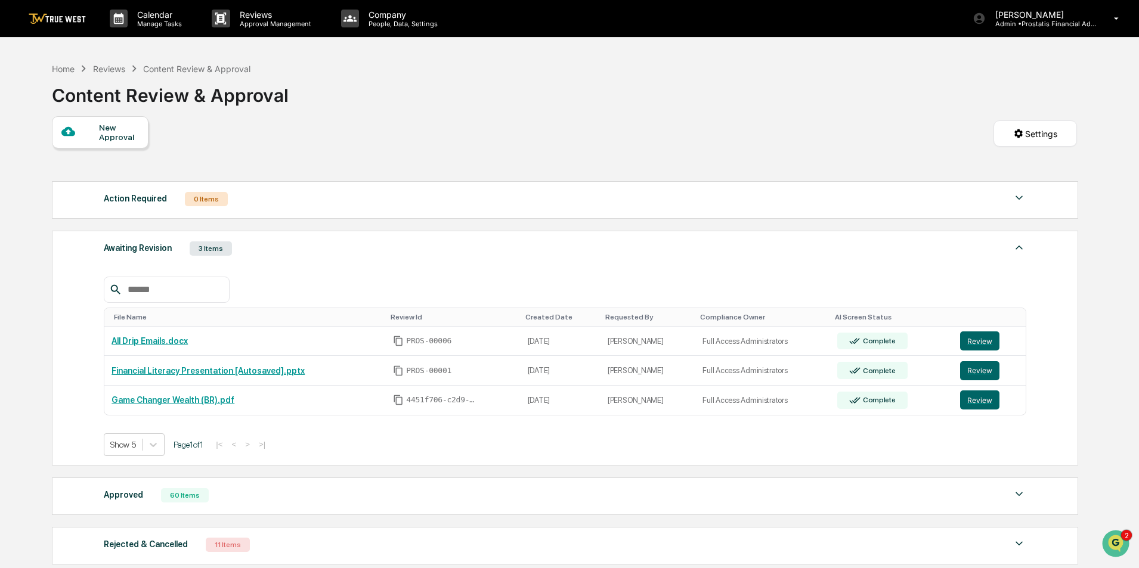
click at [374, 110] on div "Home Reviews Content Review & Approval Content Review & Approval" at bounding box center [564, 87] width 1025 height 60
click at [62, 12] on link at bounding box center [65, 18] width 72 height 37
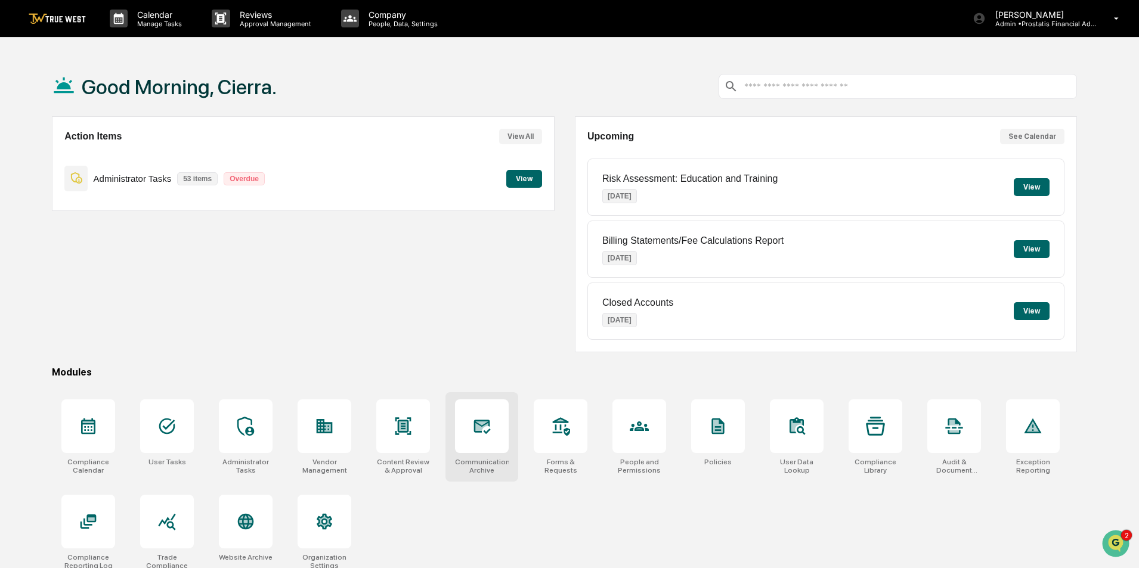
click at [478, 419] on icon at bounding box center [481, 426] width 19 height 19
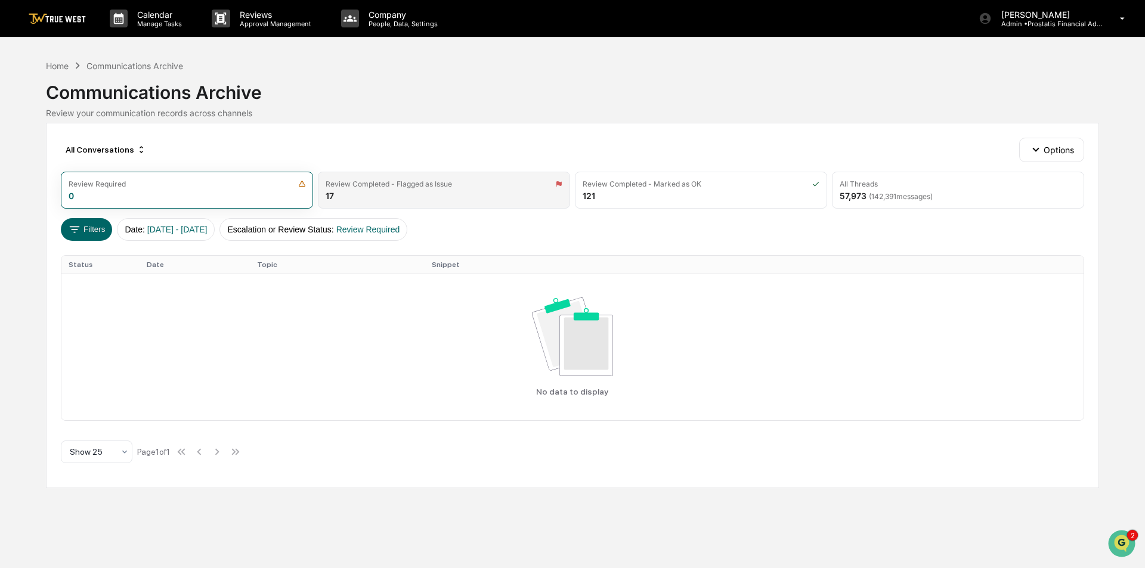
click at [434, 199] on div "Review Completed - Flagged as Issue 17" at bounding box center [444, 190] width 252 height 37
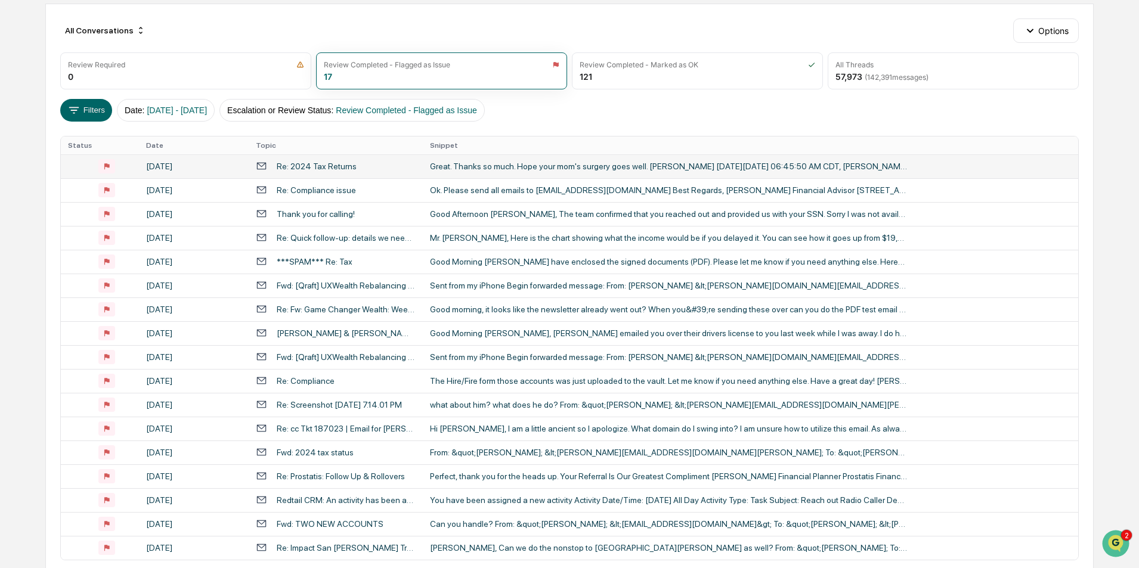
scroll to position [179, 0]
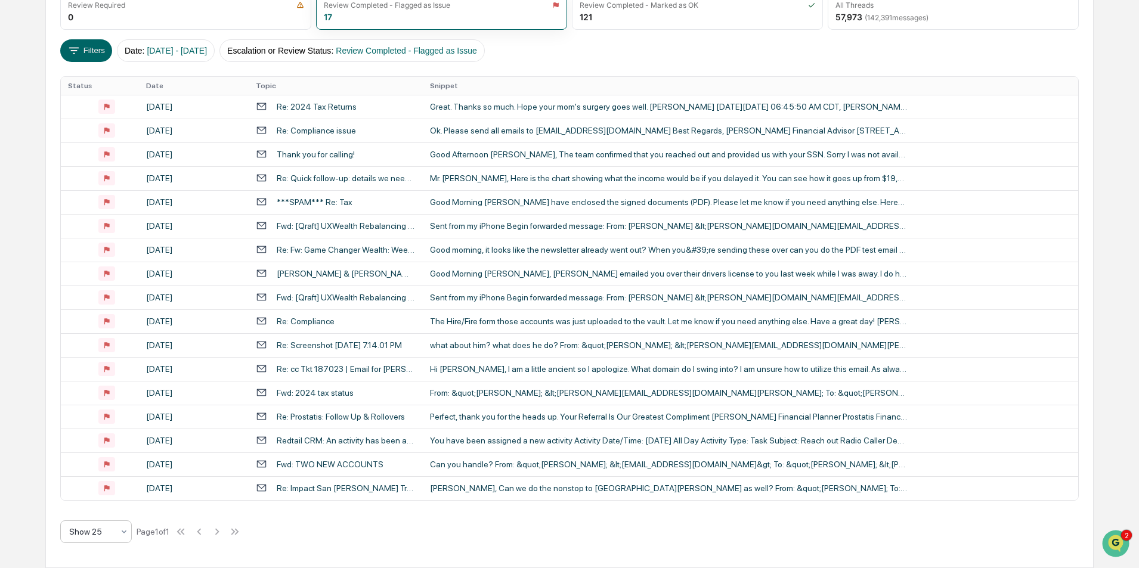
click at [117, 533] on div "Show 25" at bounding box center [91, 532] width 56 height 17
click at [112, 477] on div "Show 50" at bounding box center [96, 477] width 70 height 24
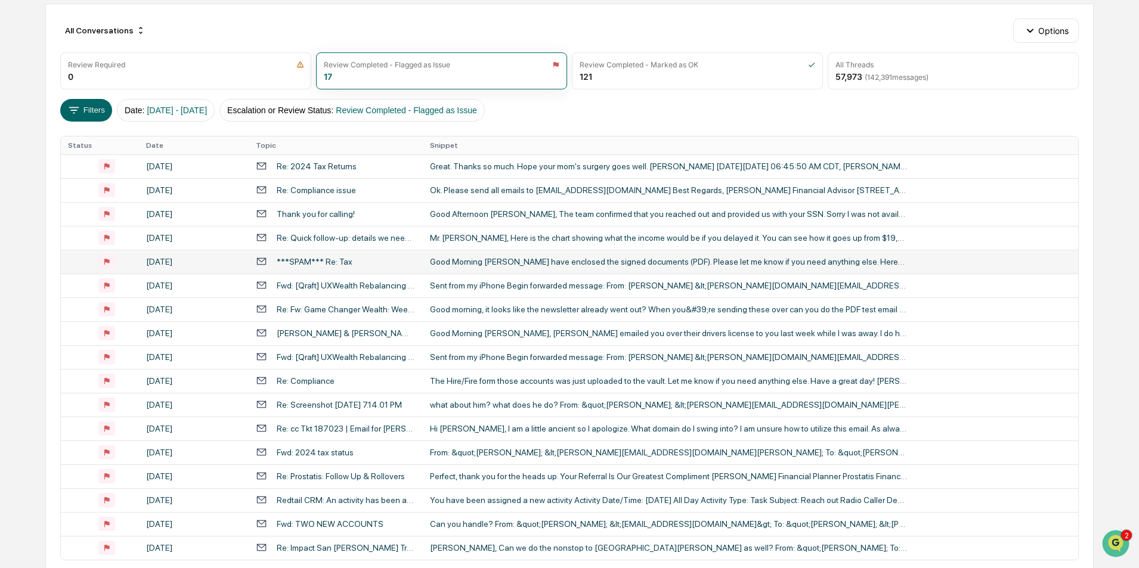
click at [695, 262] on div "Good Morning mary I have enclosed the signed documents (PDF). Please let me kno…" at bounding box center [668, 262] width 477 height 10
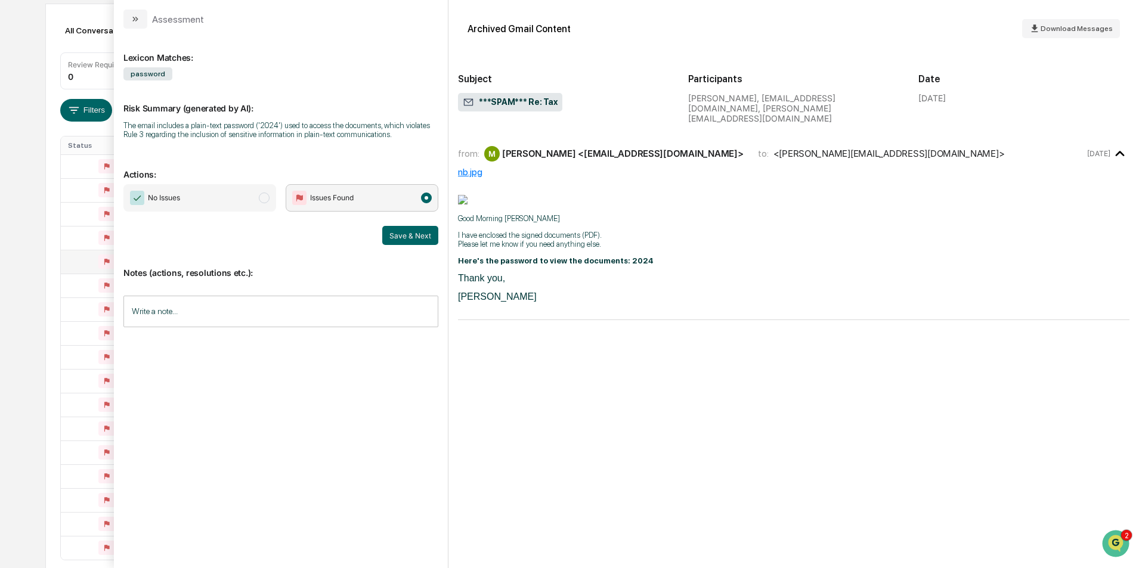
click at [24, 42] on div "Calendar Manage Tasks Reviews Approval Management Company People, Data, Setting…" at bounding box center [569, 254] width 1139 height 747
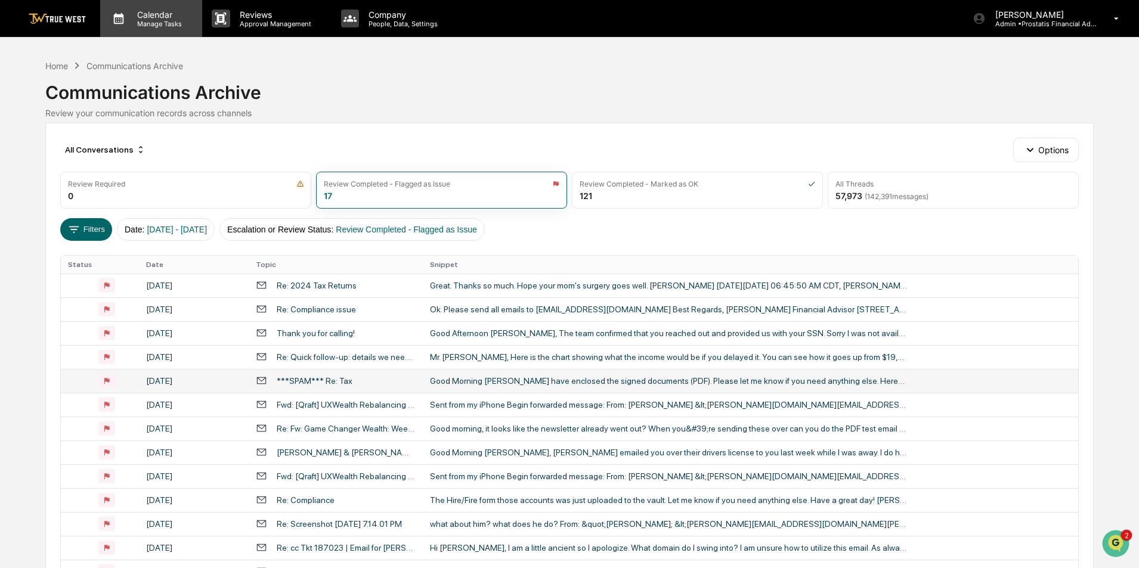
click at [160, 15] on p "Calendar" at bounding box center [158, 15] width 60 height 10
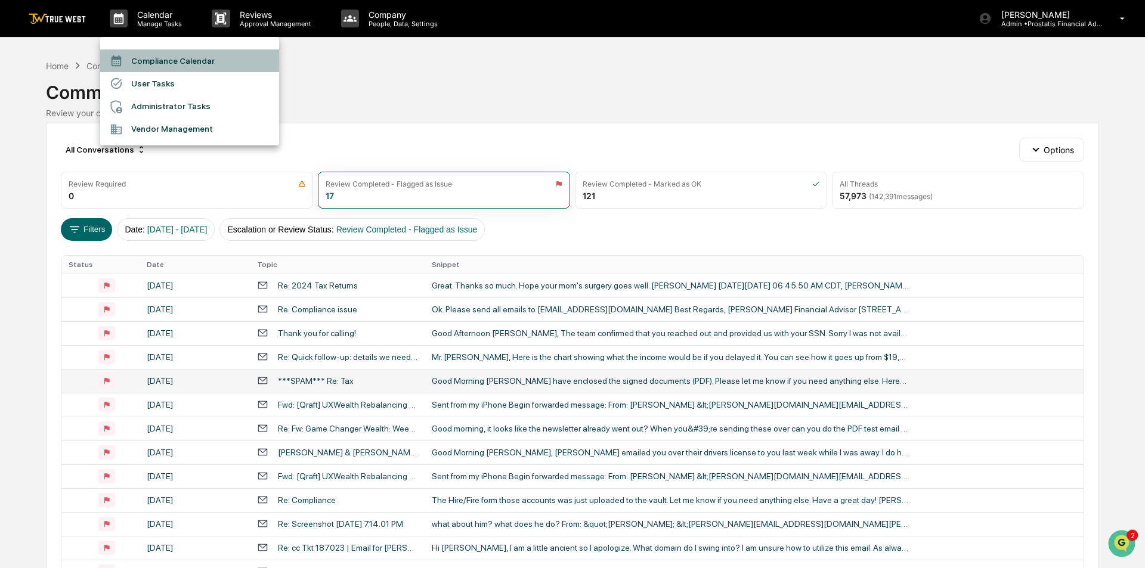
click at [165, 55] on li "Compliance Calendar" at bounding box center [189, 61] width 179 height 23
